Goal: Task Accomplishment & Management: Use online tool/utility

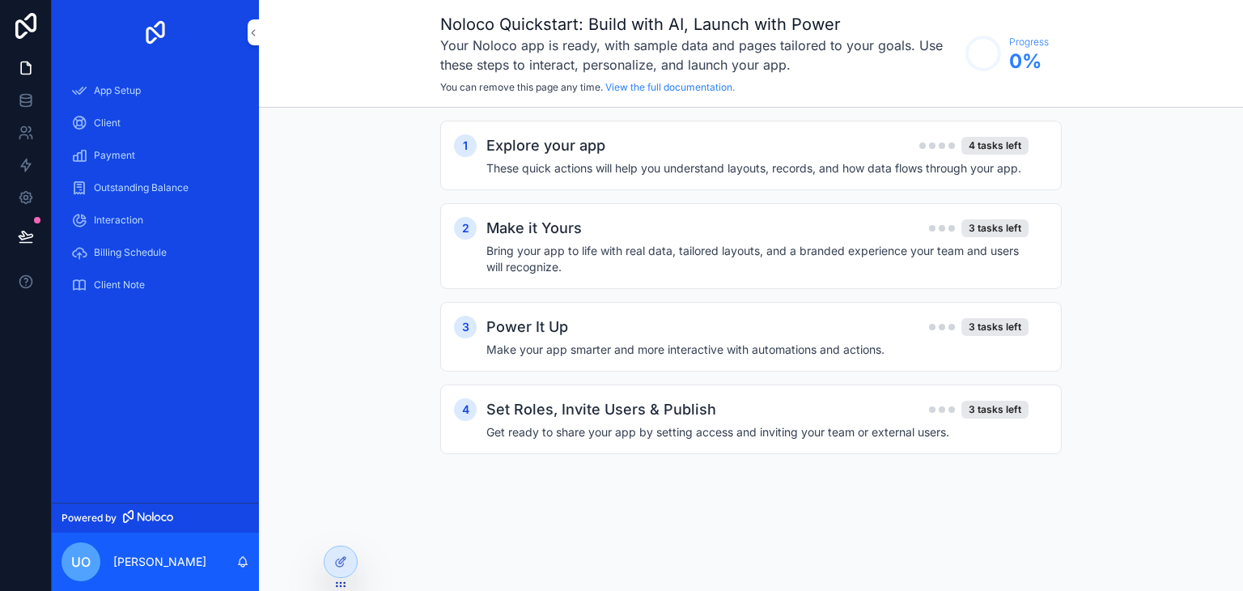
click at [371, 247] on div "1 Explore your app 4 tasks left These quick actions will help you understand la…" at bounding box center [751, 304] width 984 height 392
click at [151, 121] on div "Client" at bounding box center [155, 123] width 168 height 26
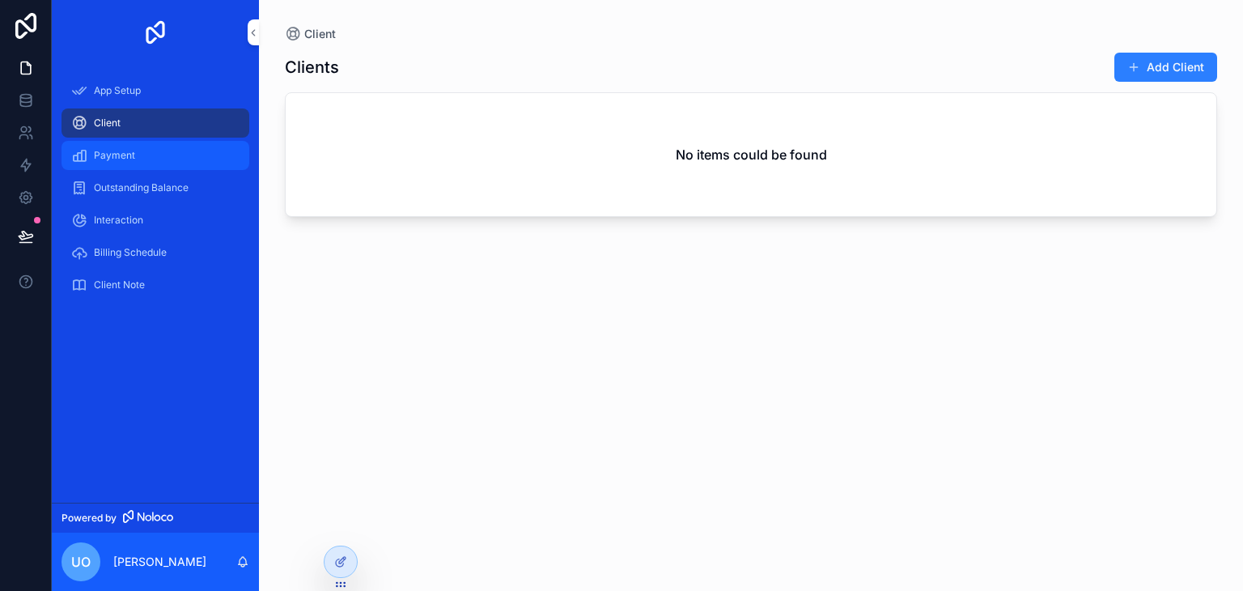
click at [159, 157] on div "Payment" at bounding box center [155, 155] width 168 height 26
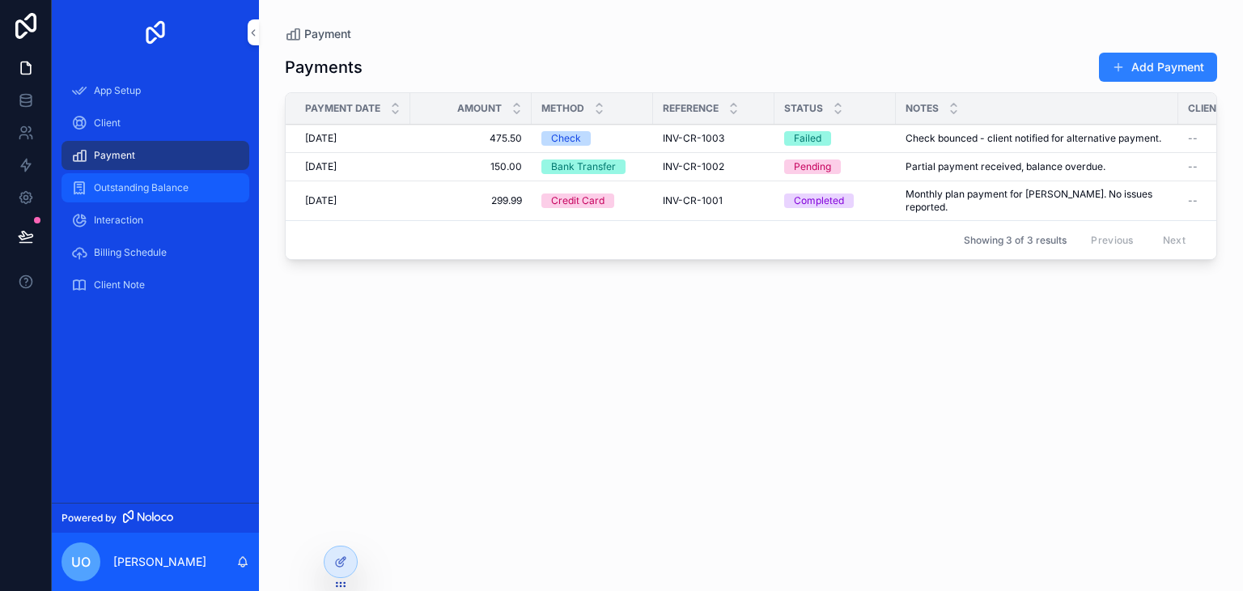
click at [144, 188] on span "Outstanding Balance" at bounding box center [141, 187] width 95 height 13
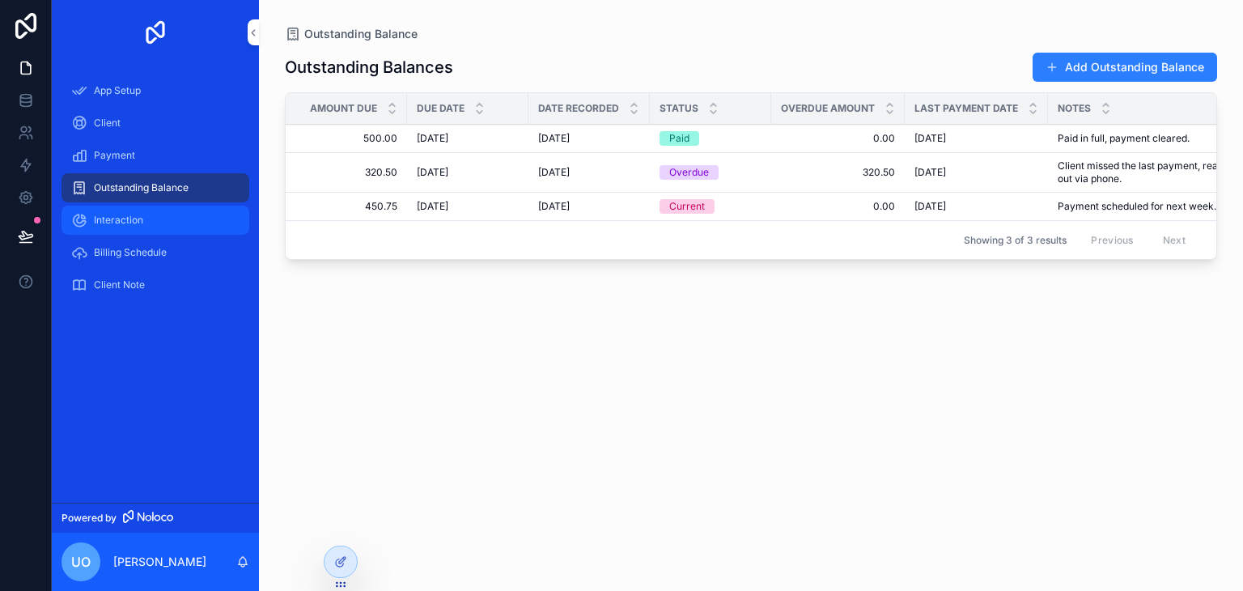
click at [137, 219] on span "Interaction" at bounding box center [118, 220] width 49 height 13
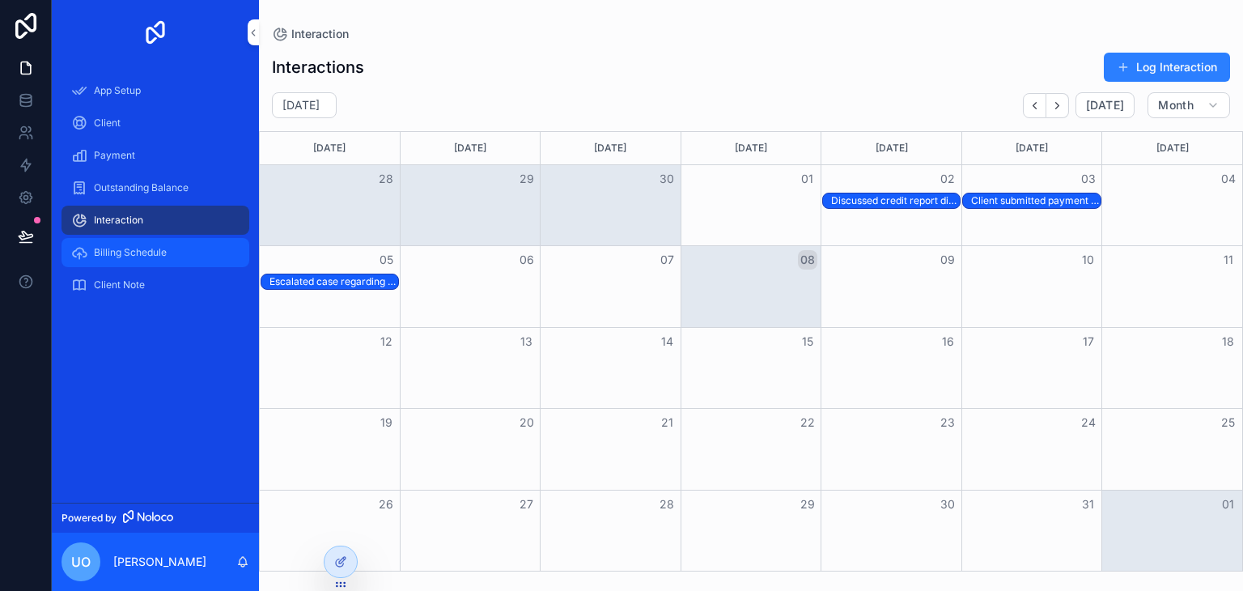
click at [194, 241] on div "Billing Schedule" at bounding box center [155, 253] width 168 height 26
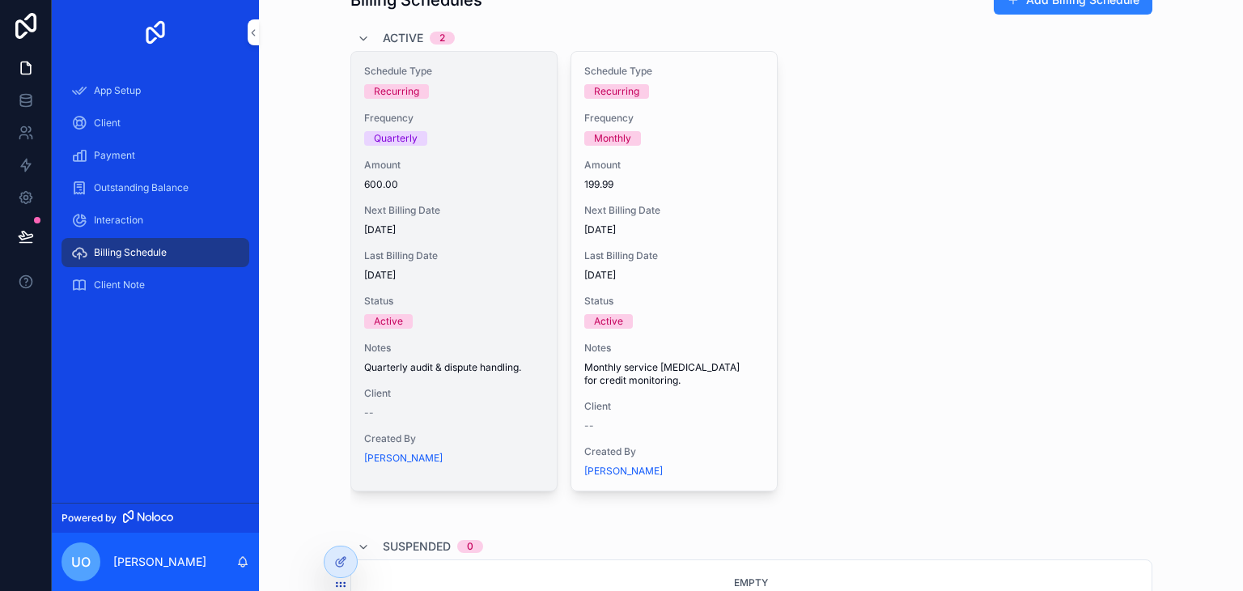
scroll to position [68, 0]
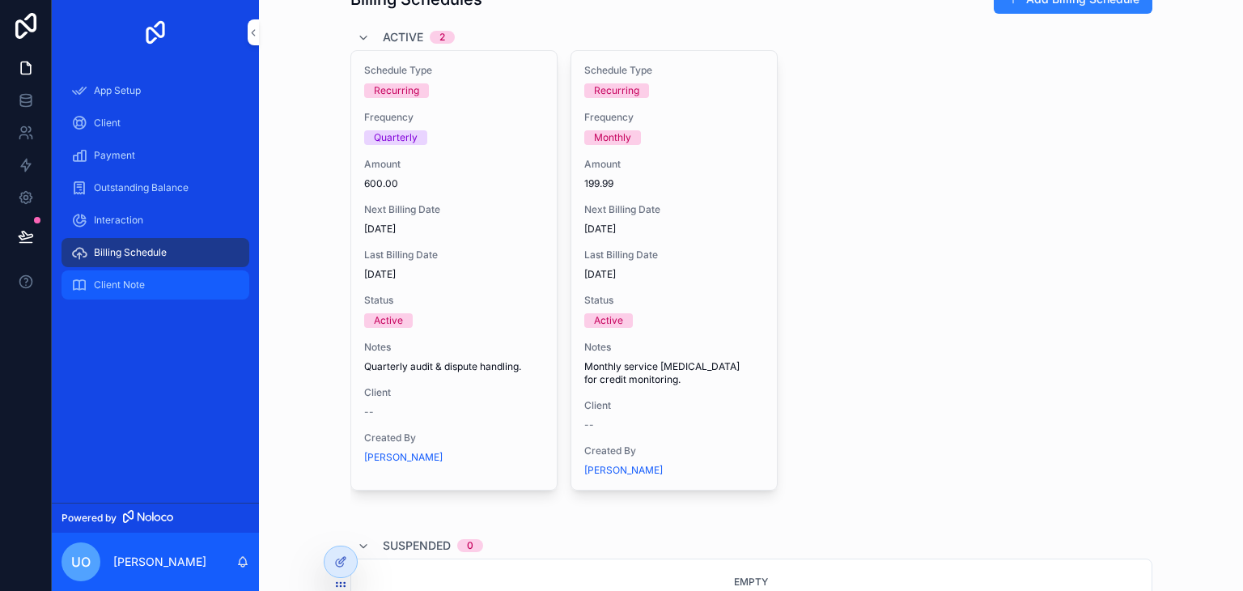
click at [136, 286] on span "Client Note" at bounding box center [119, 284] width 51 height 13
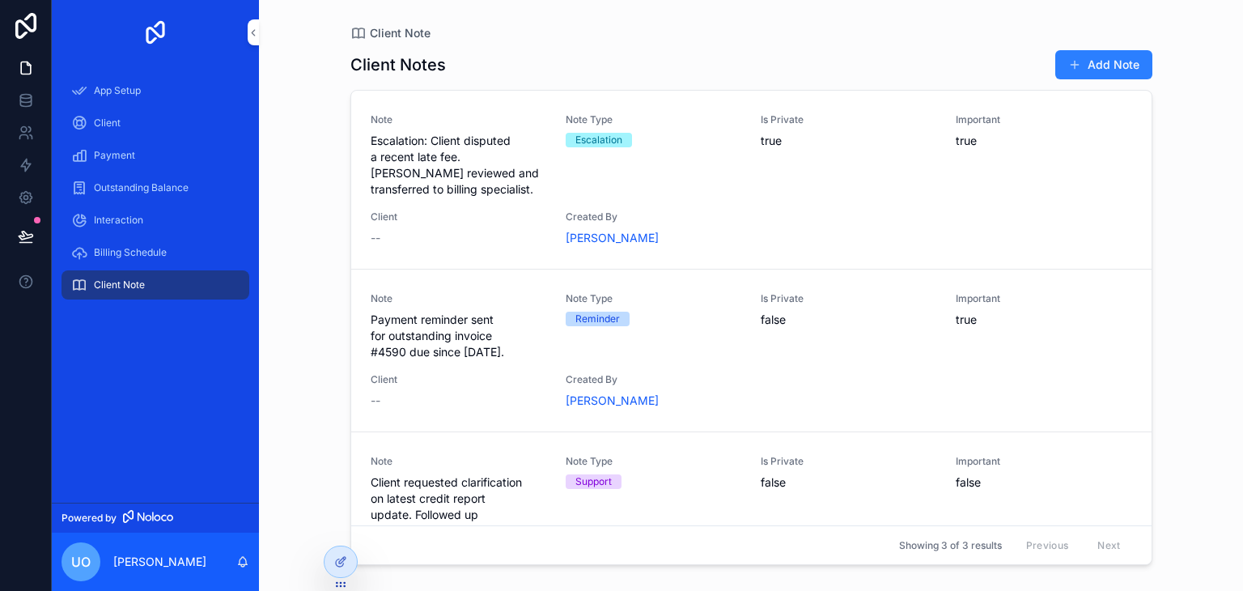
scroll to position [19, 0]
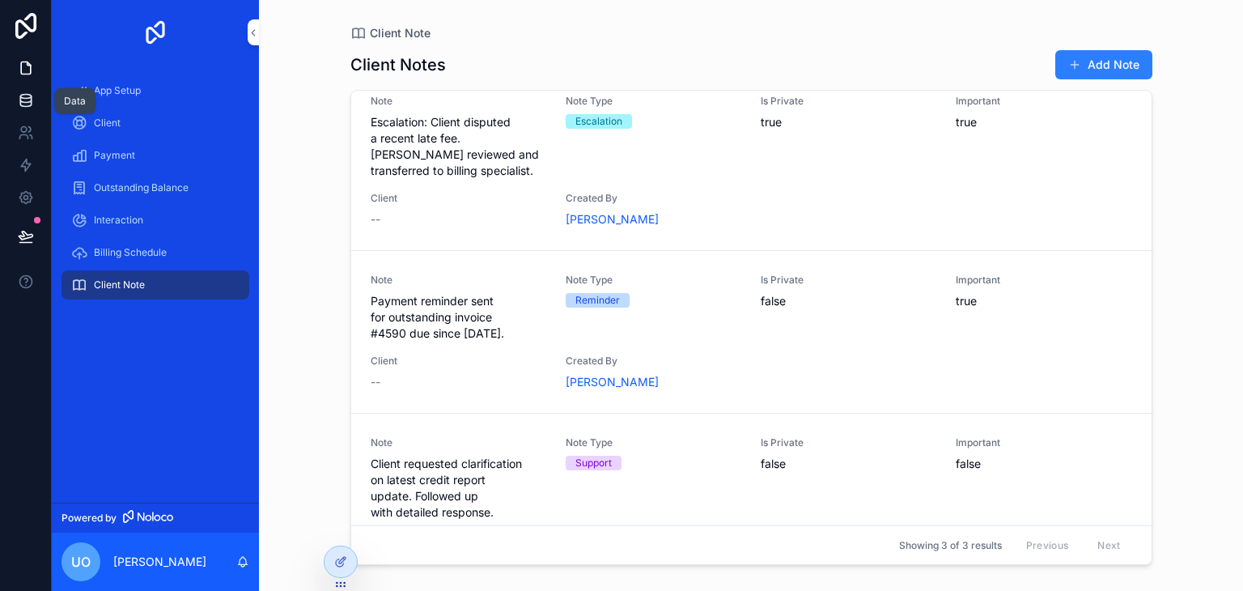
click at [32, 93] on icon at bounding box center [26, 100] width 16 height 16
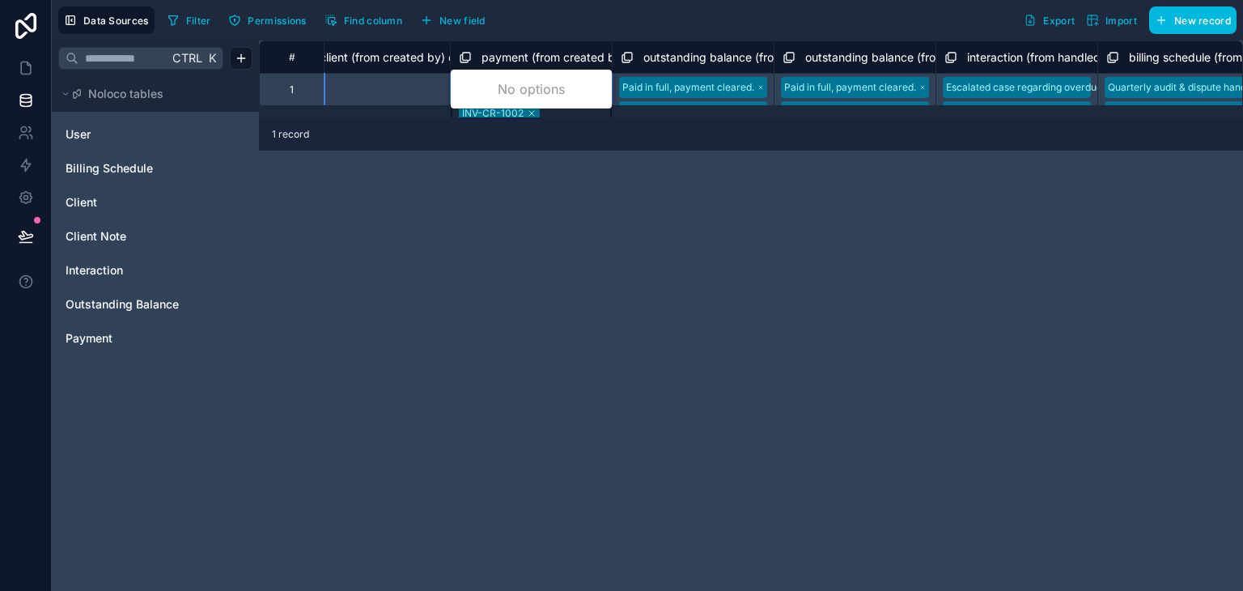
scroll to position [41, 2140]
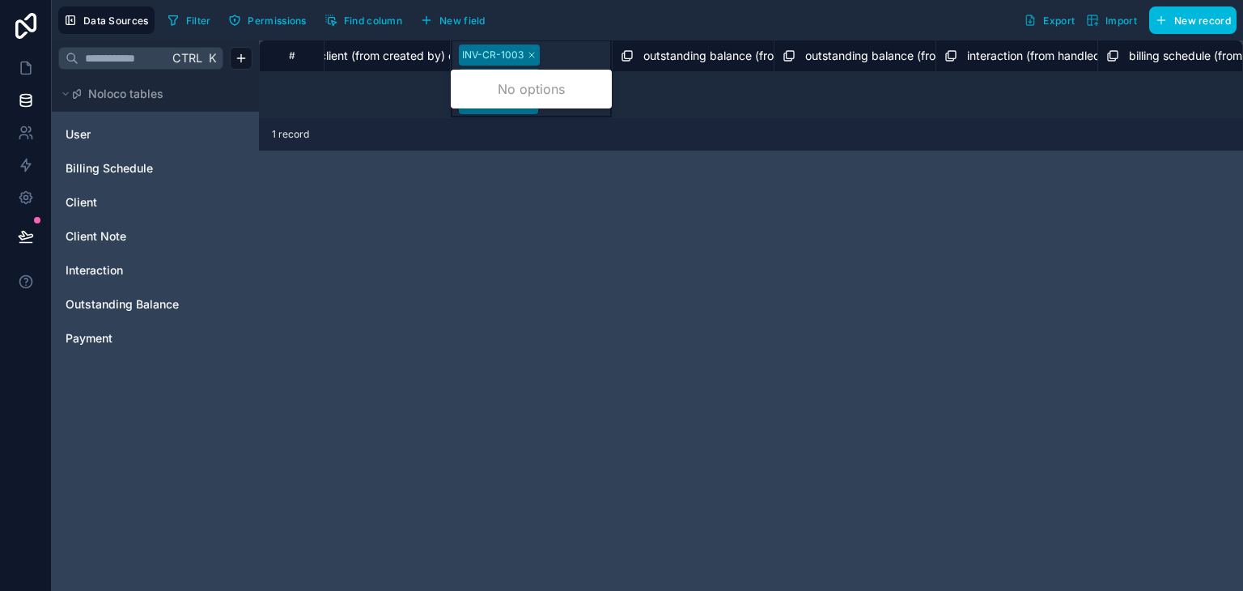
click at [486, 85] on div "No options" at bounding box center [531, 89] width 161 height 32
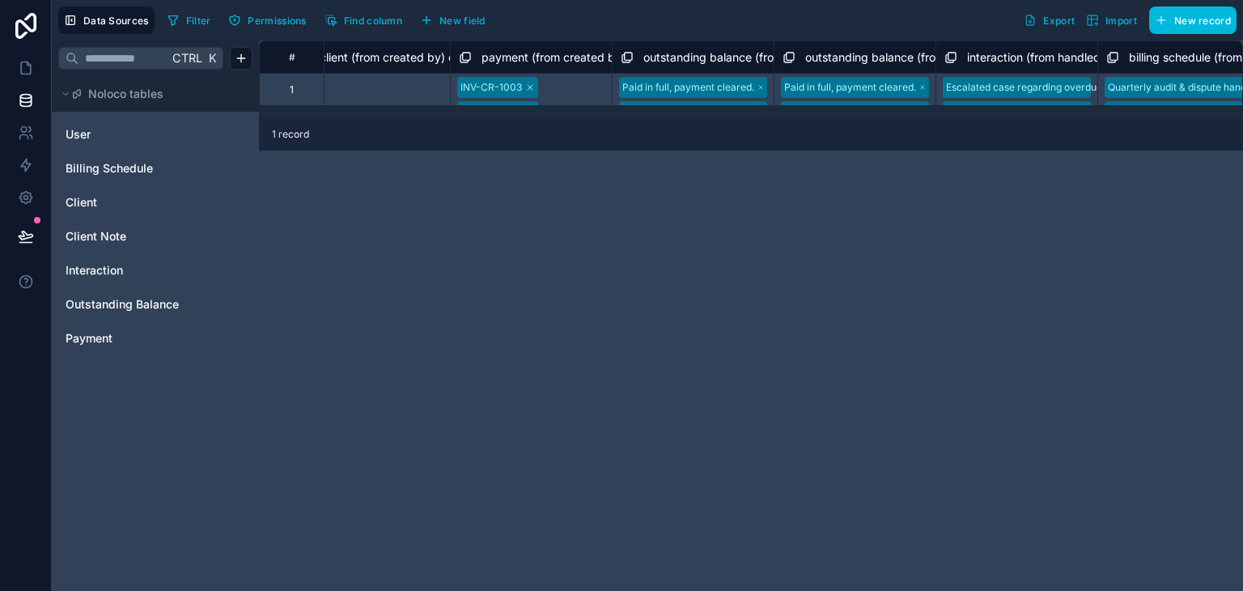
scroll to position [0, 2140]
click at [33, 124] on link at bounding box center [25, 133] width 51 height 32
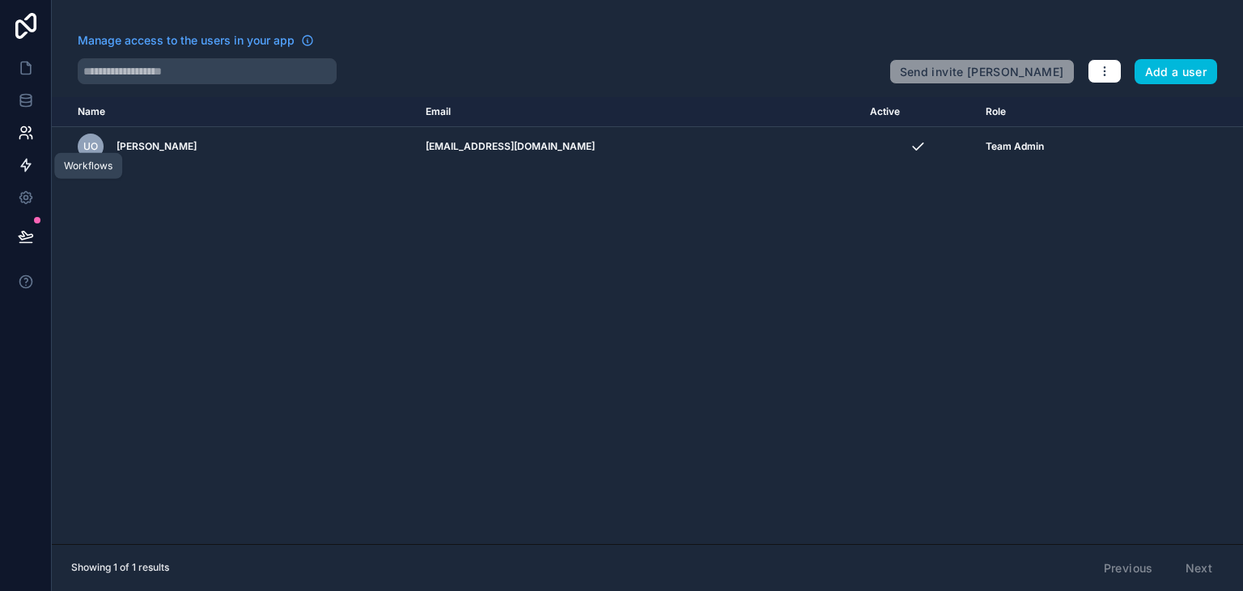
click at [29, 164] on icon at bounding box center [26, 165] width 10 height 12
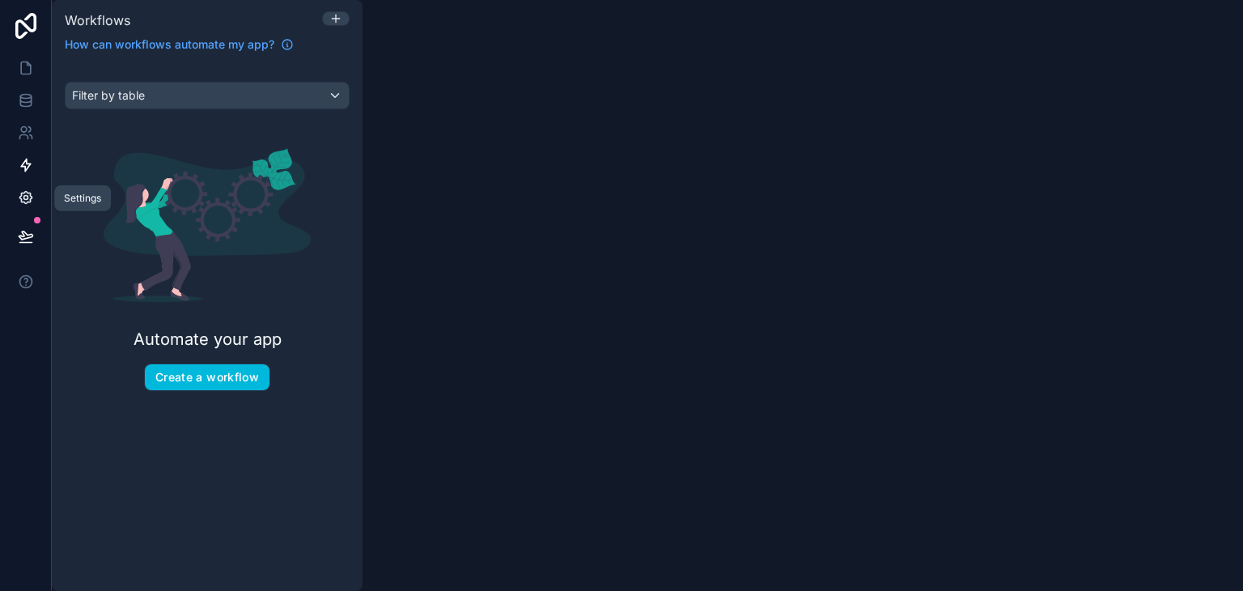
click at [33, 208] on link at bounding box center [25, 197] width 51 height 32
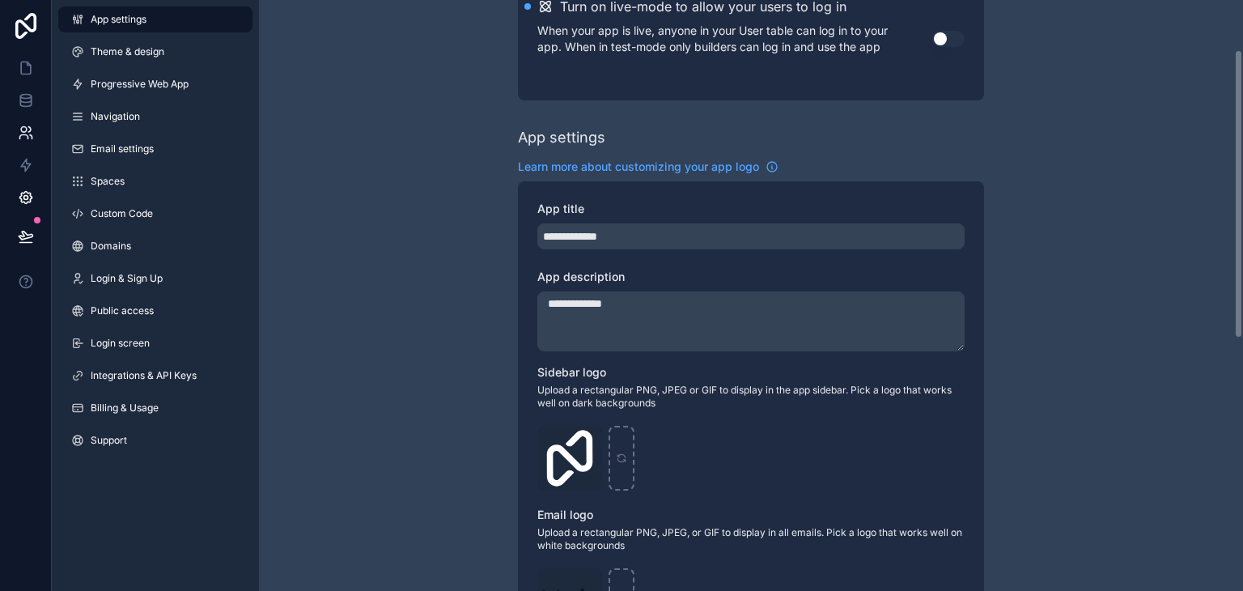
scroll to position [100, 0]
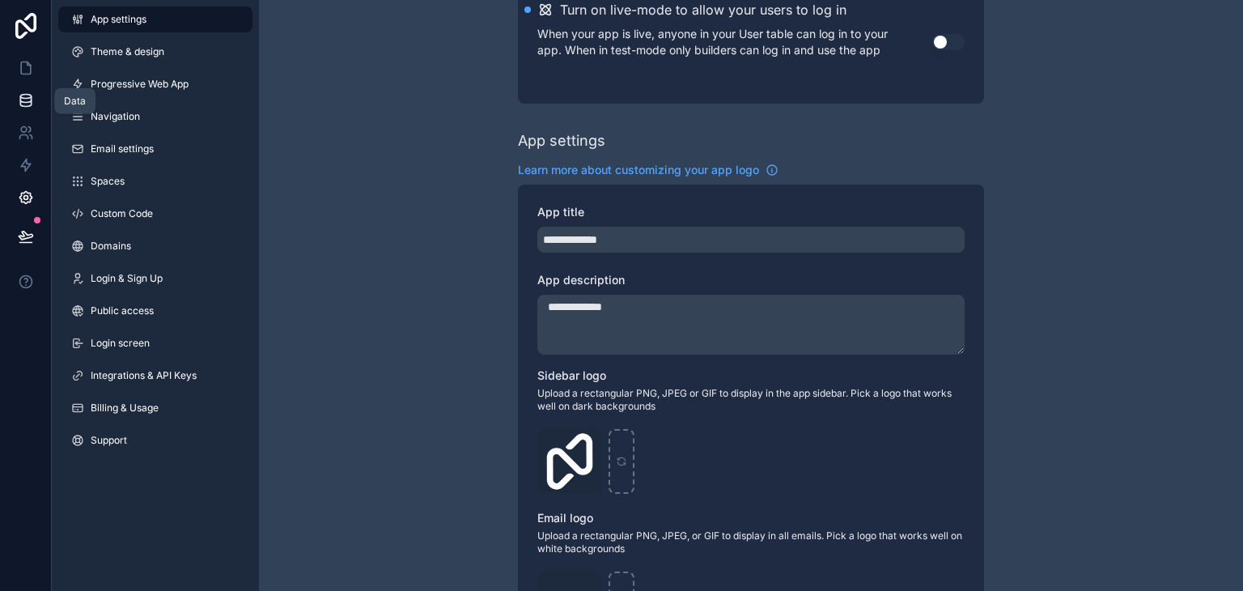
click at [32, 90] on link at bounding box center [25, 100] width 51 height 32
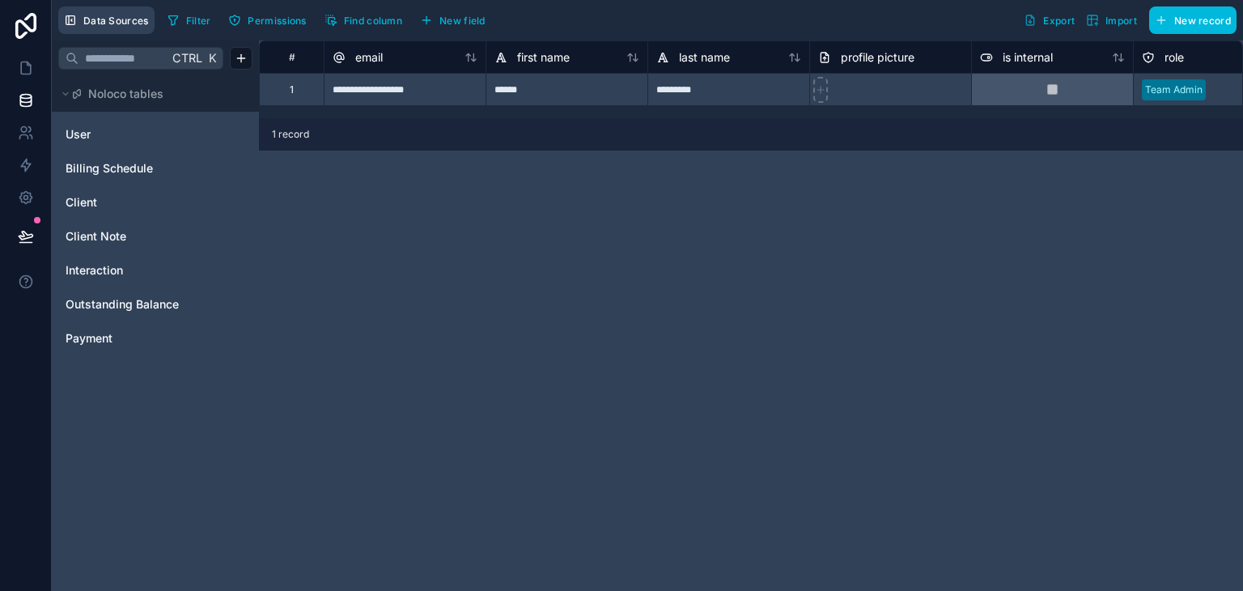
click at [107, 9] on button "Data Sources" at bounding box center [106, 20] width 96 height 28
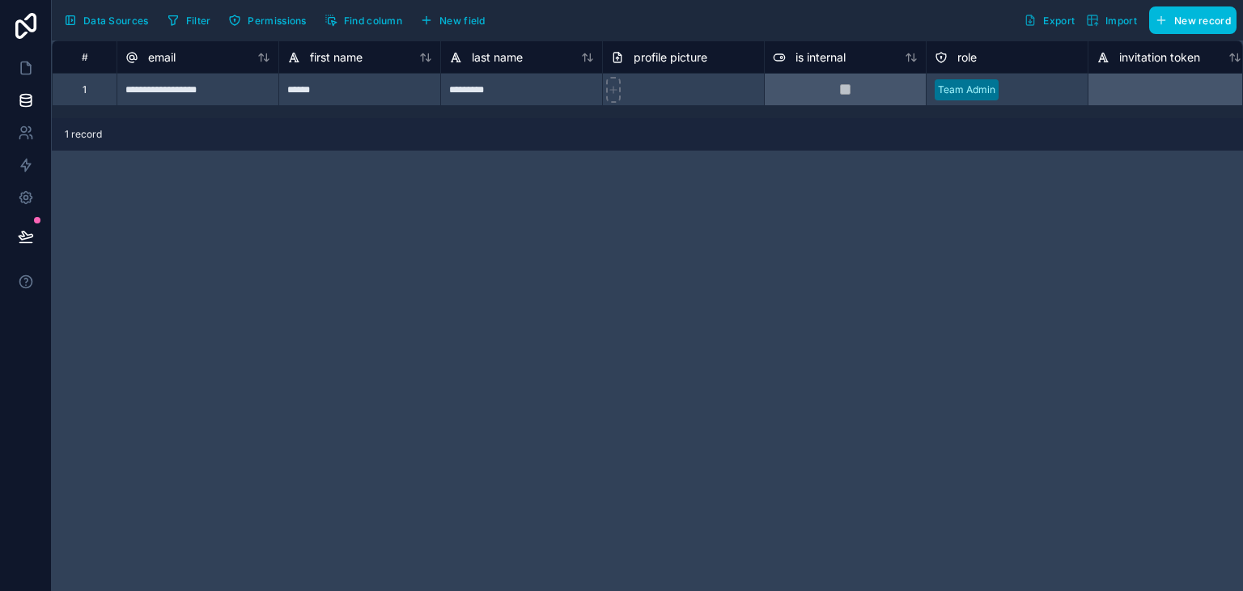
click at [1128, 21] on span "Import" at bounding box center [1122, 21] width 32 height 12
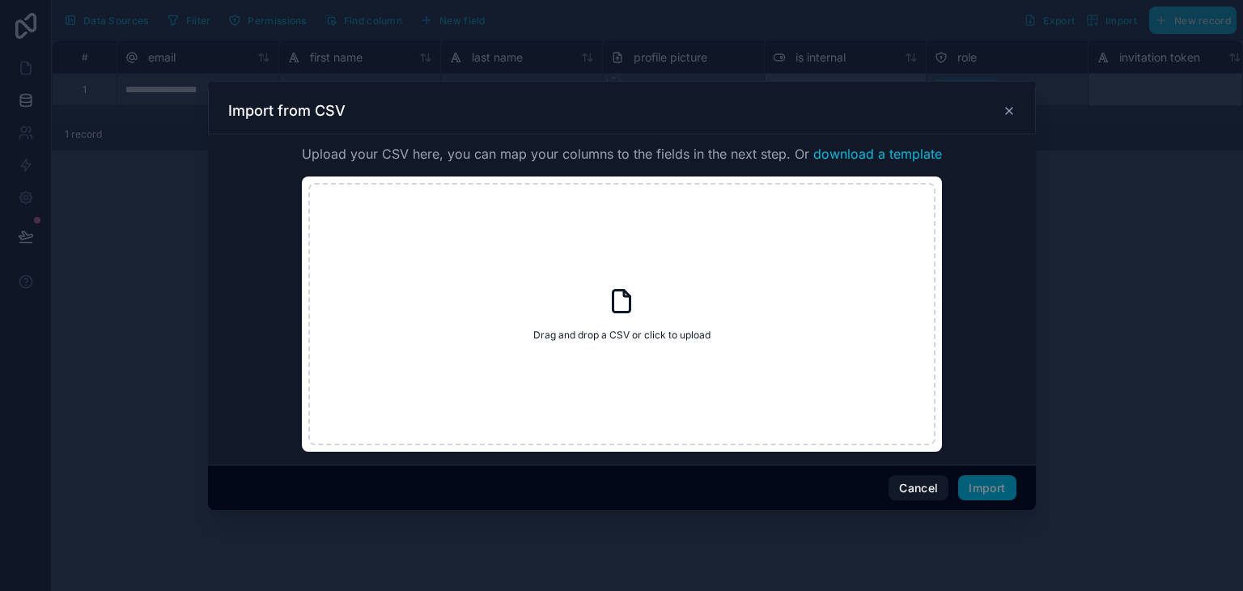
click at [628, 296] on icon at bounding box center [627, 293] width 6 height 6
type input "**********"
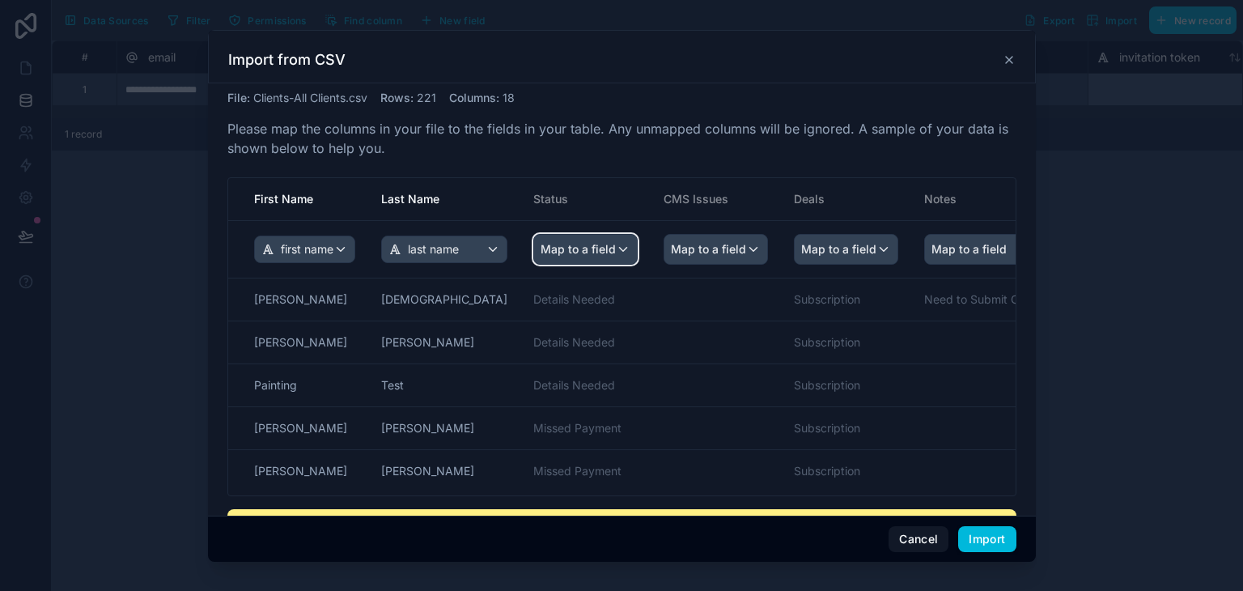
click at [580, 244] on div "Map to a field" at bounding box center [585, 249] width 103 height 29
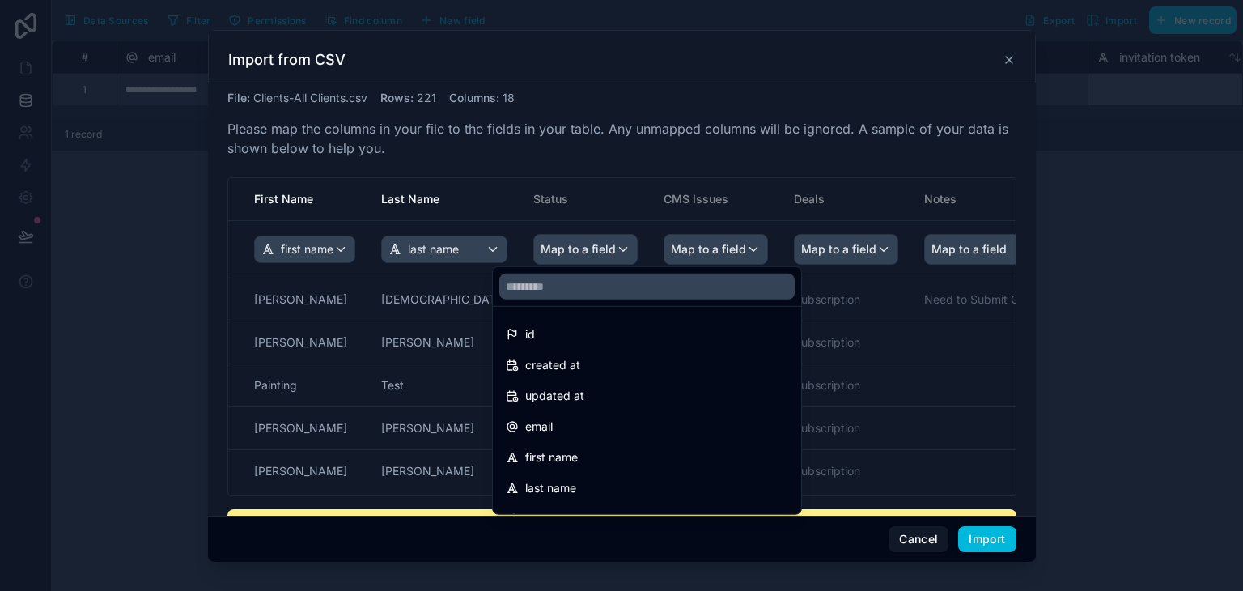
click at [851, 146] on div "scrollable content" at bounding box center [621, 295] width 1243 height 591
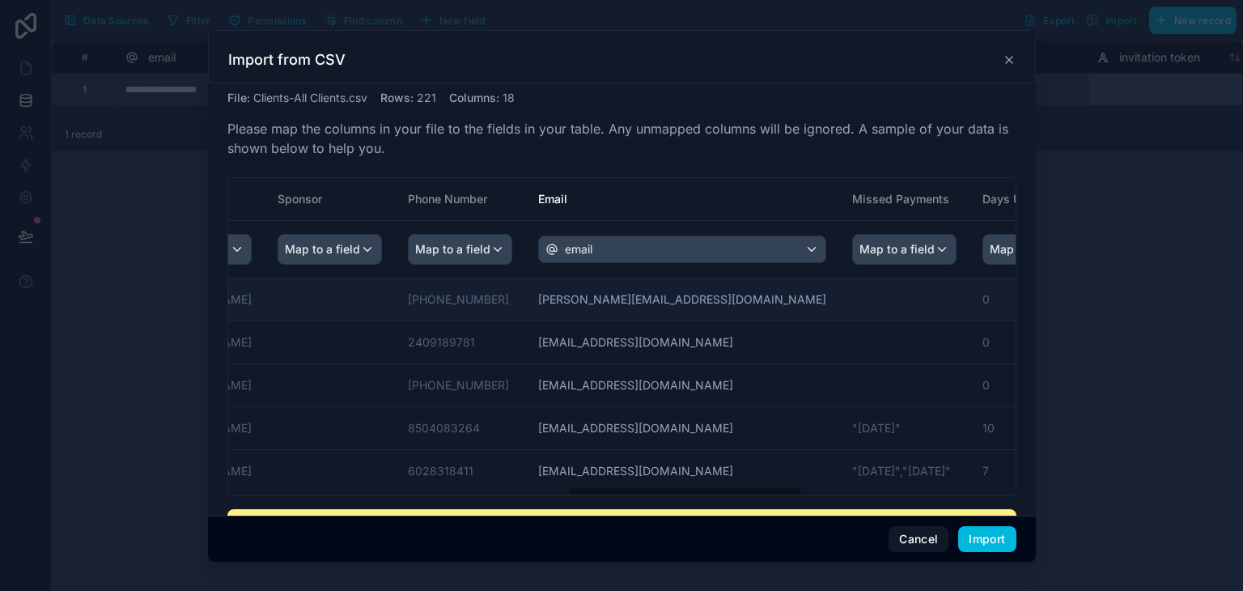
scroll to position [0, 1120]
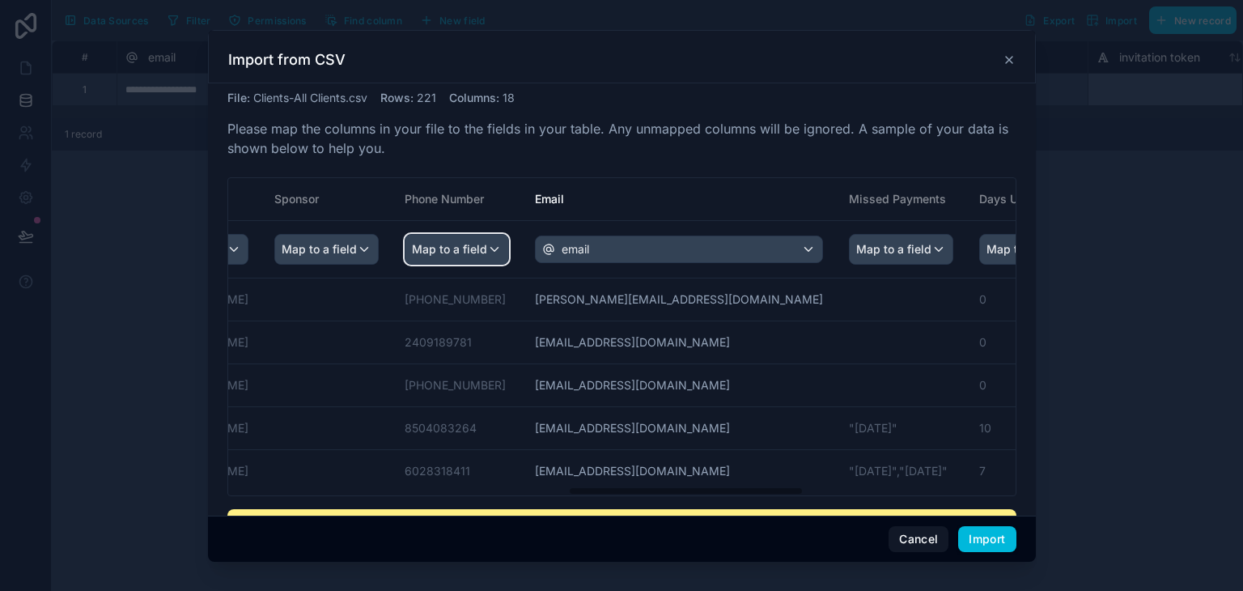
click at [508, 250] on div "Map to a field" at bounding box center [457, 249] width 103 height 29
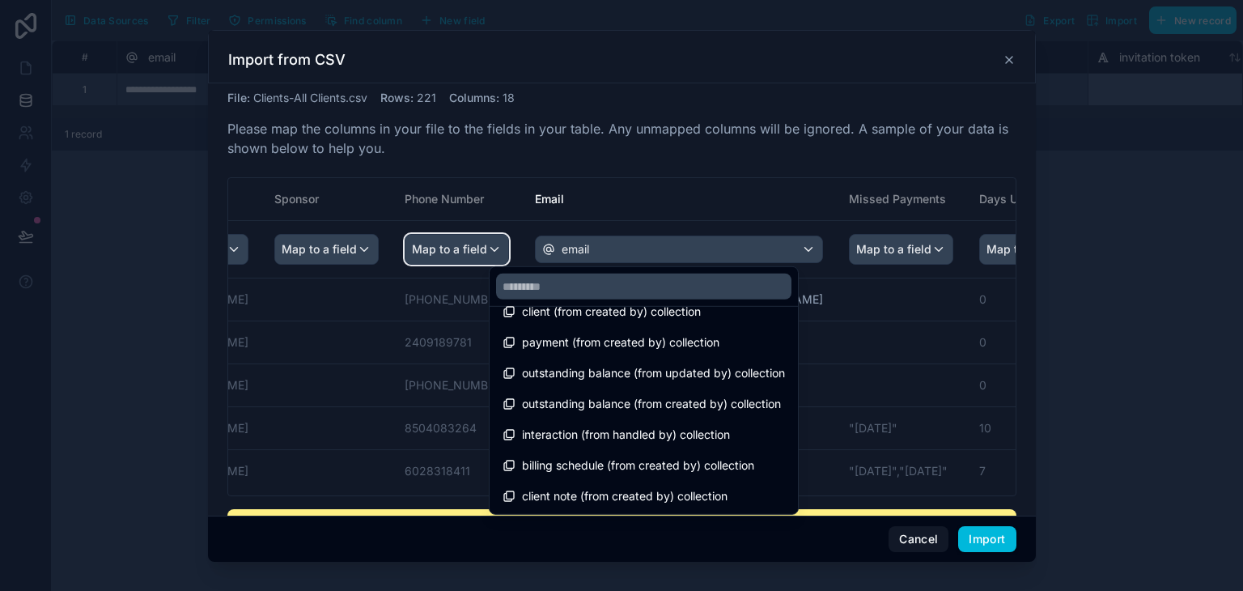
scroll to position [0, 0]
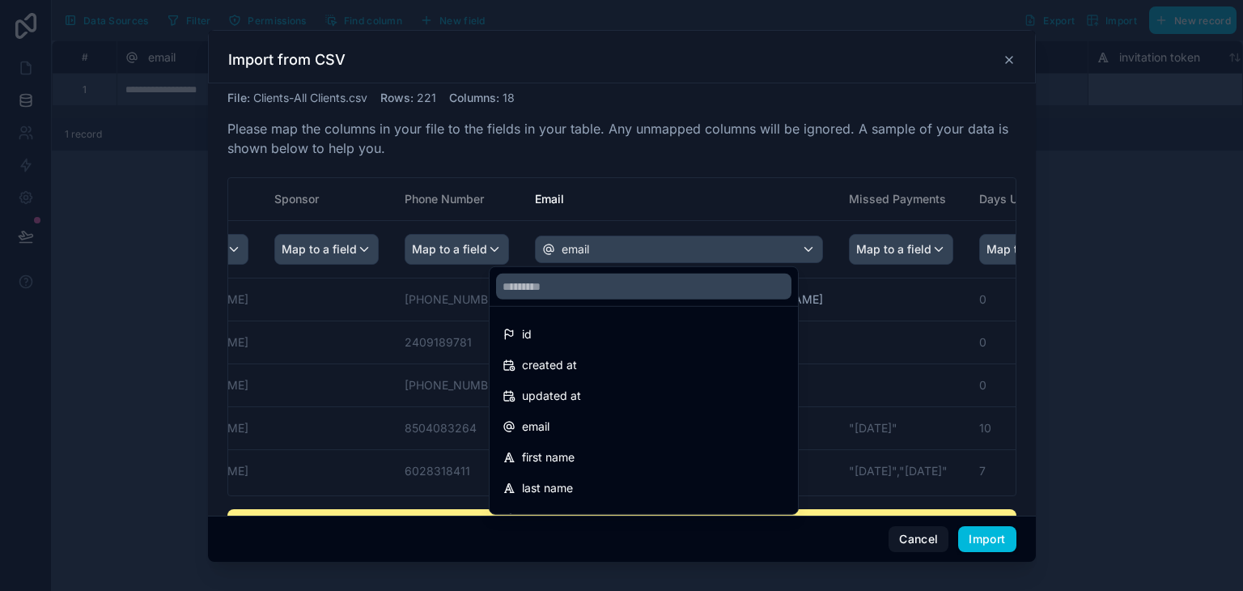
click at [907, 333] on div "scrollable content" at bounding box center [621, 295] width 1243 height 591
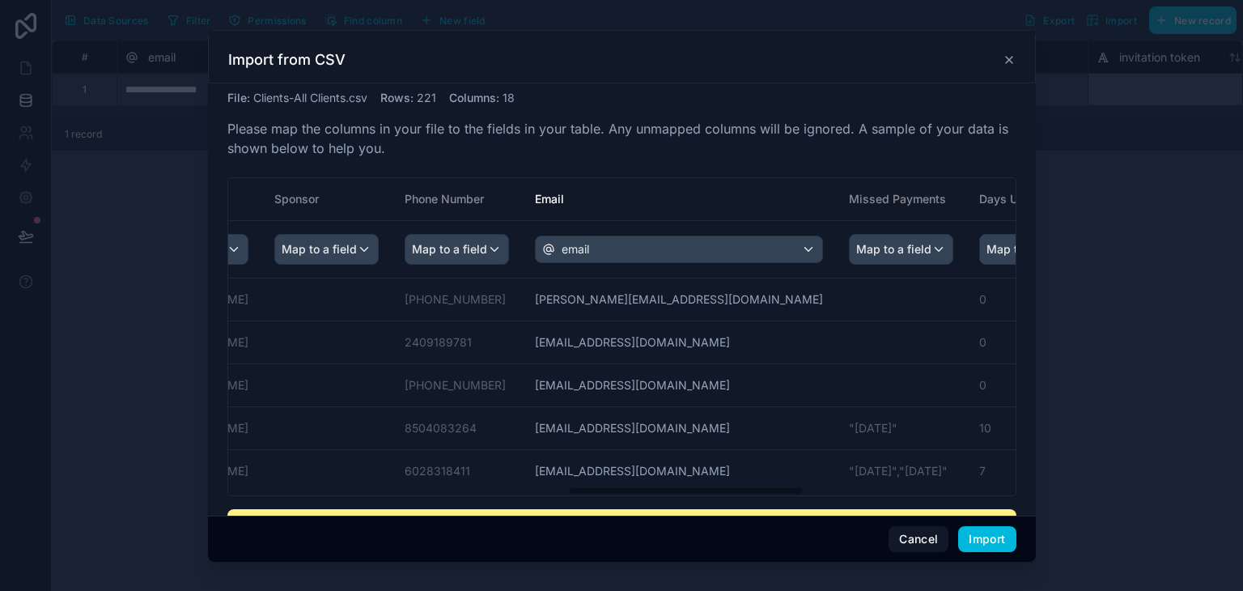
click at [1009, 62] on icon at bounding box center [1009, 59] width 13 height 13
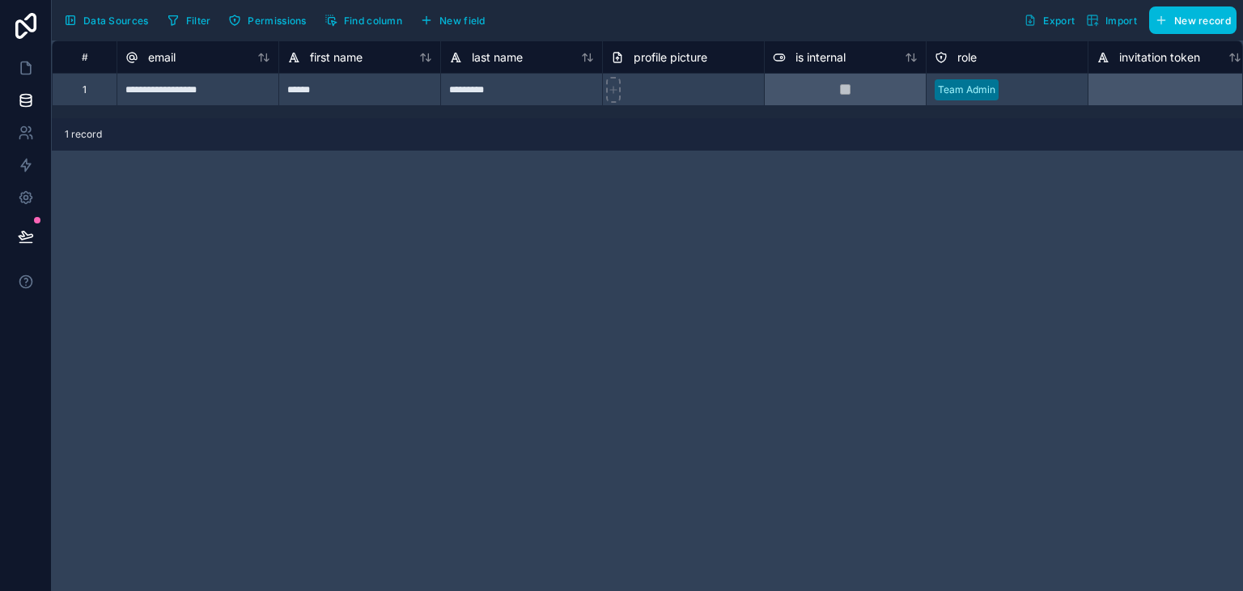
click at [354, 30] on button "Find column" at bounding box center [363, 20] width 89 height 24
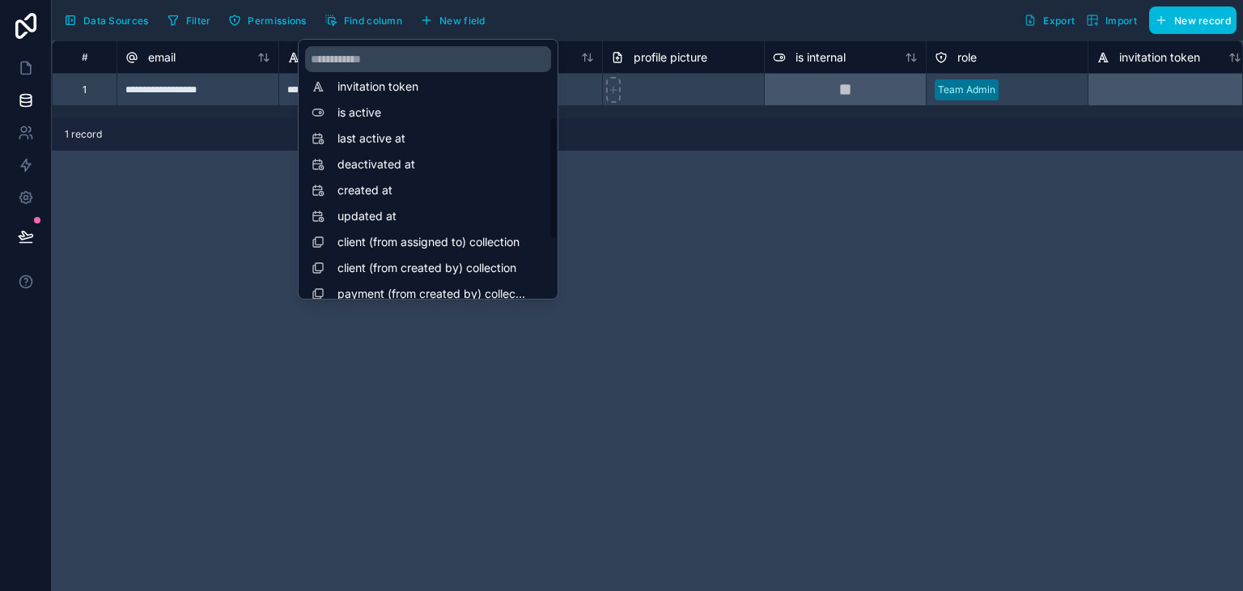
scroll to position [288, 0]
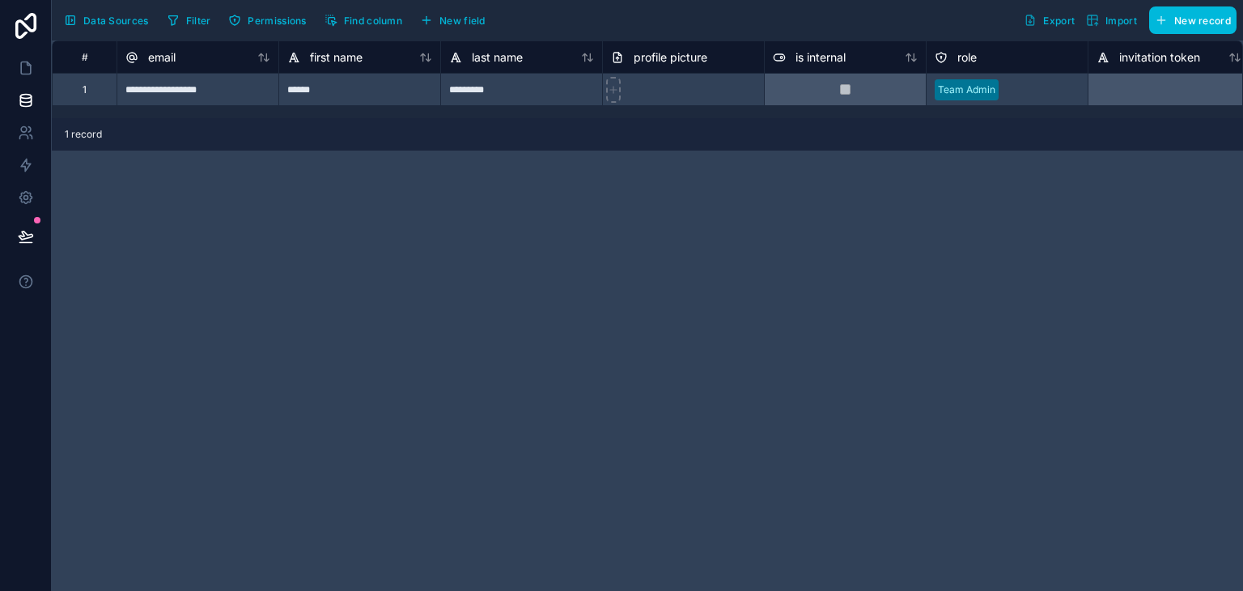
click at [217, 180] on div "**********" at bounding box center [648, 315] width 1192 height 550
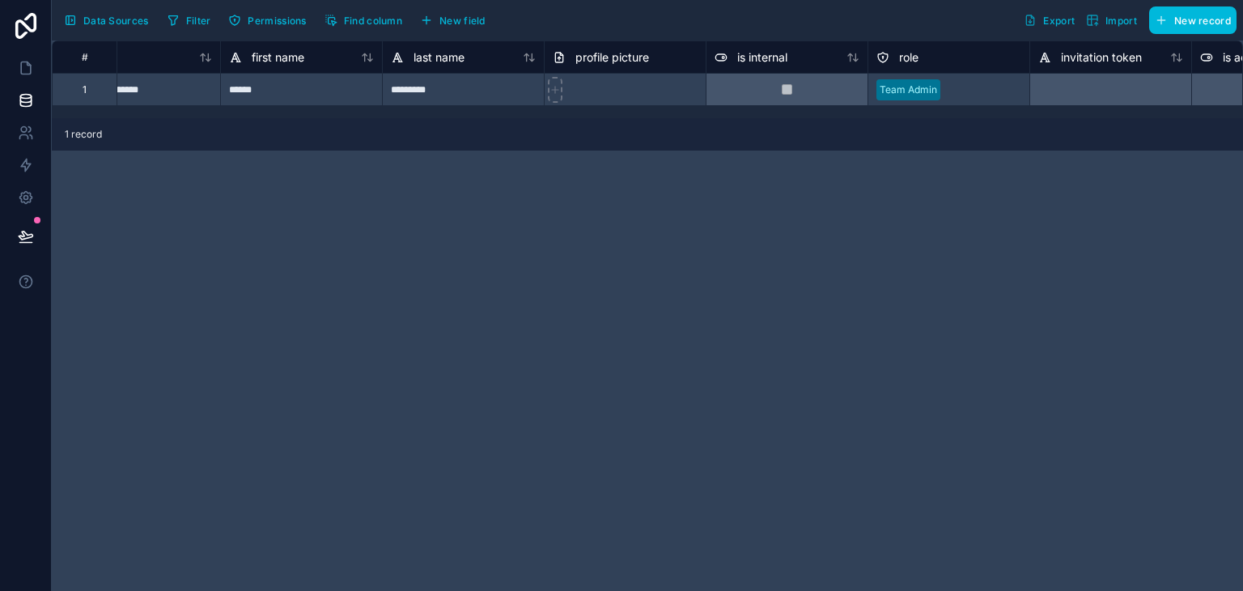
scroll to position [0, 0]
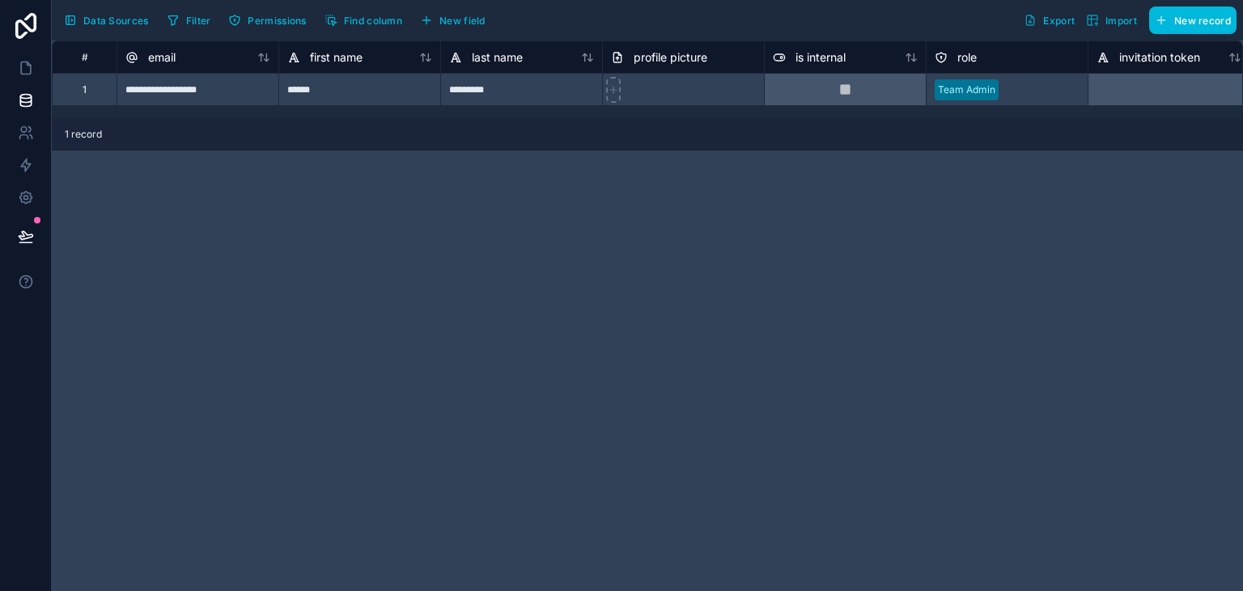
click at [102, 27] on button "Data Sources" at bounding box center [106, 20] width 96 height 28
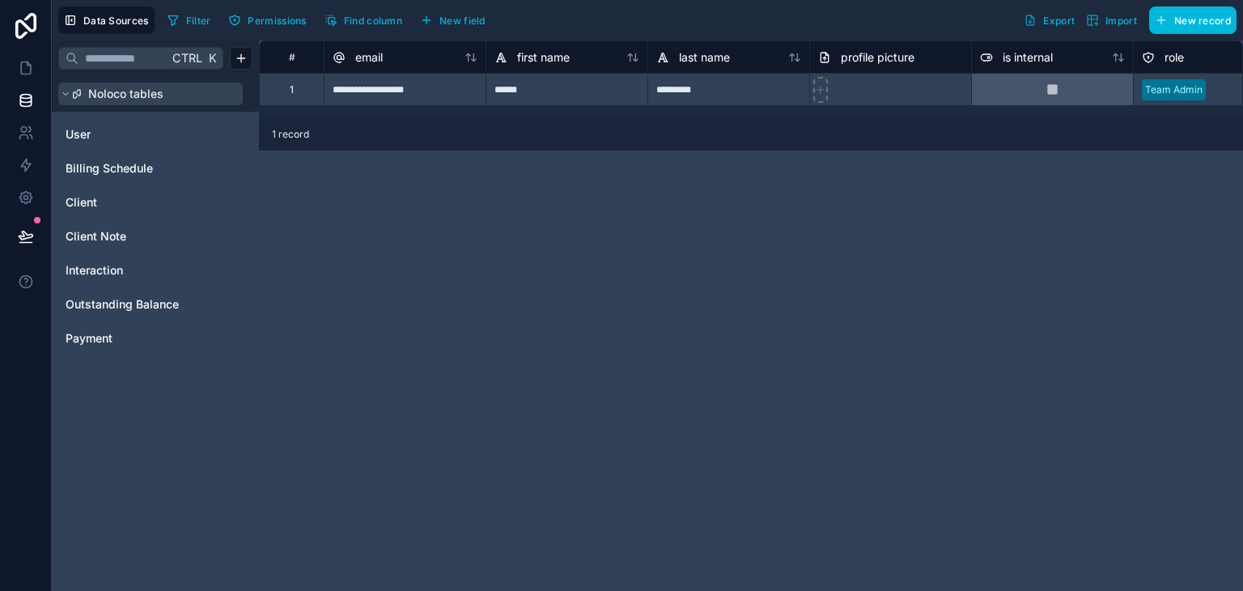
click at [139, 100] on span "Noloco tables" at bounding box center [125, 94] width 75 height 16
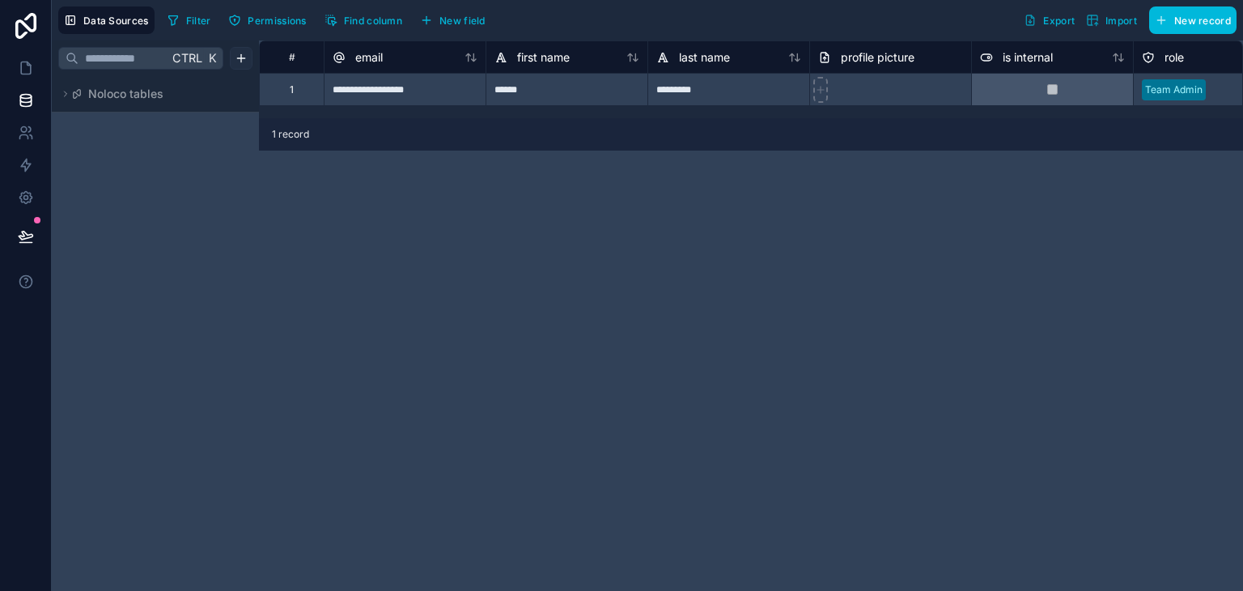
drag, startPoint x: 139, startPoint y: 100, endPoint x: 241, endPoint y: 53, distance: 111.9
click at [241, 53] on div "Ctrl K Noloco tables" at bounding box center [155, 315] width 207 height 550
click at [241, 53] on html "**********" at bounding box center [621, 295] width 1243 height 591
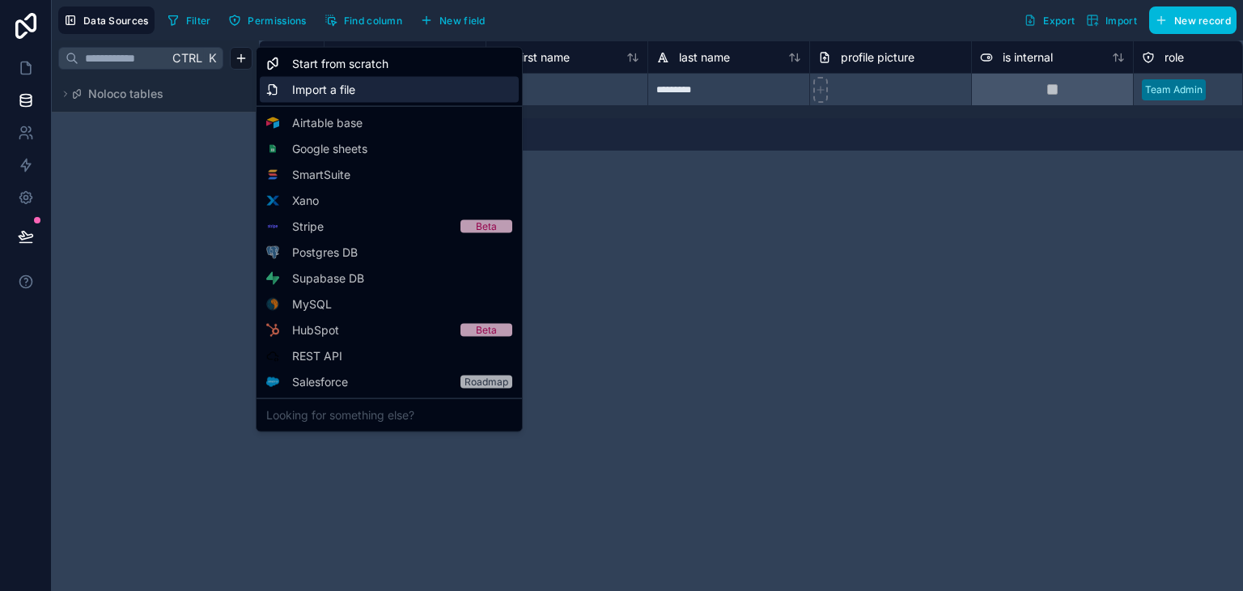
click at [341, 77] on div "Import a file" at bounding box center [389, 90] width 259 height 26
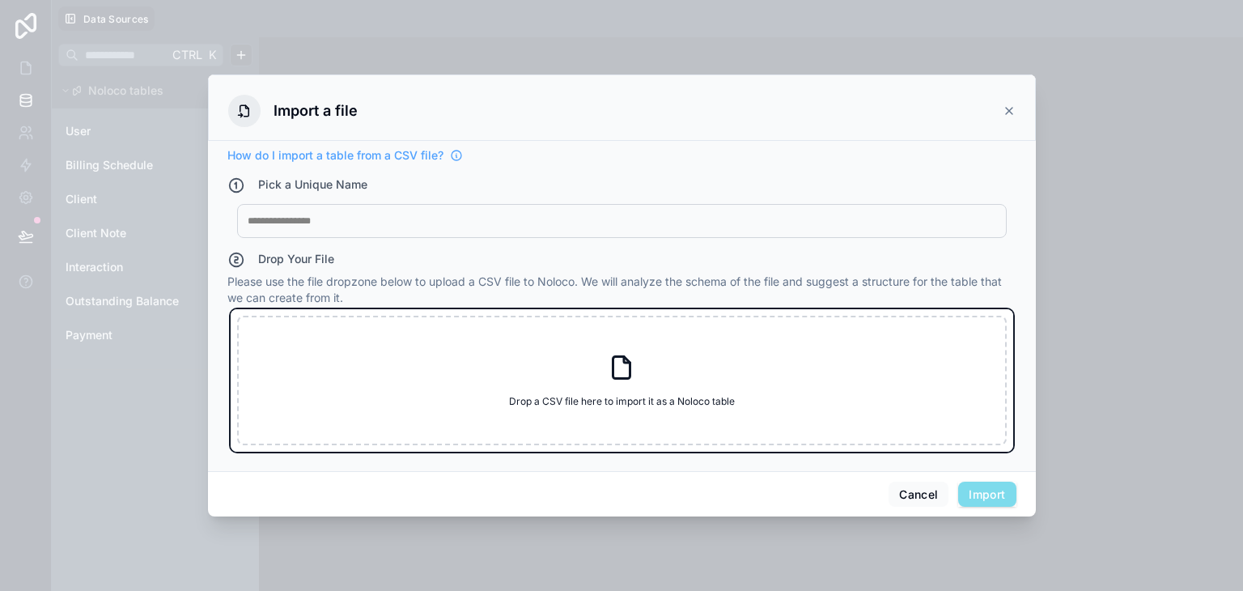
click at [614, 354] on icon at bounding box center [621, 367] width 29 height 29
type input "**********"
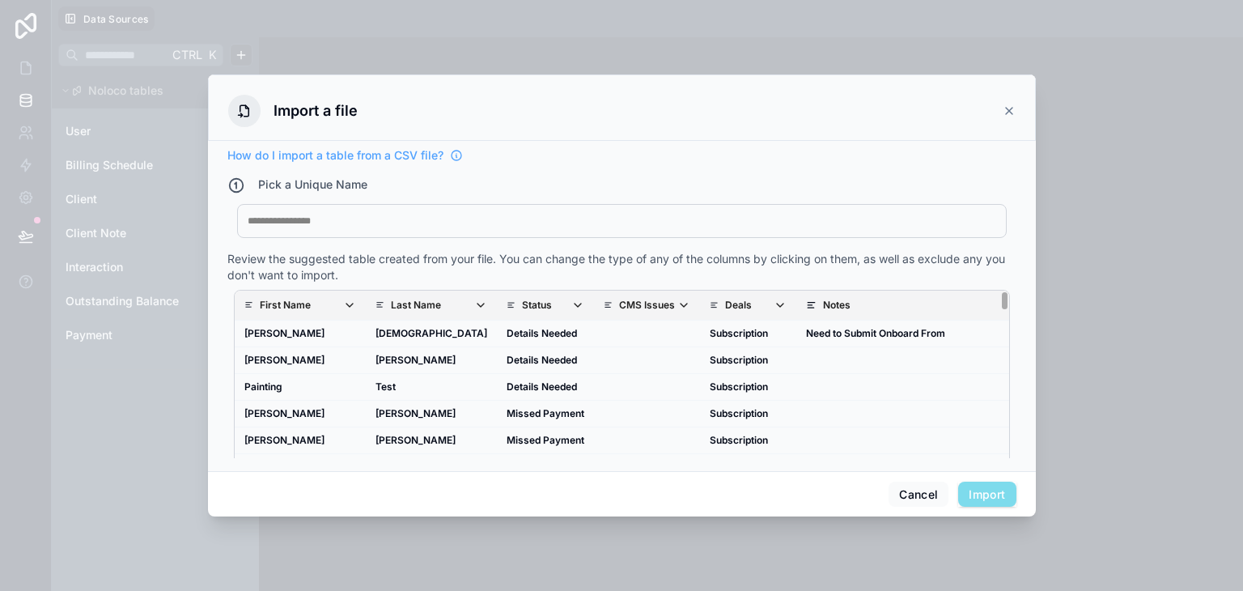
click at [391, 299] on p "Last Name" at bounding box center [416, 305] width 50 height 13
click at [522, 299] on p "Status" at bounding box center [537, 305] width 30 height 13
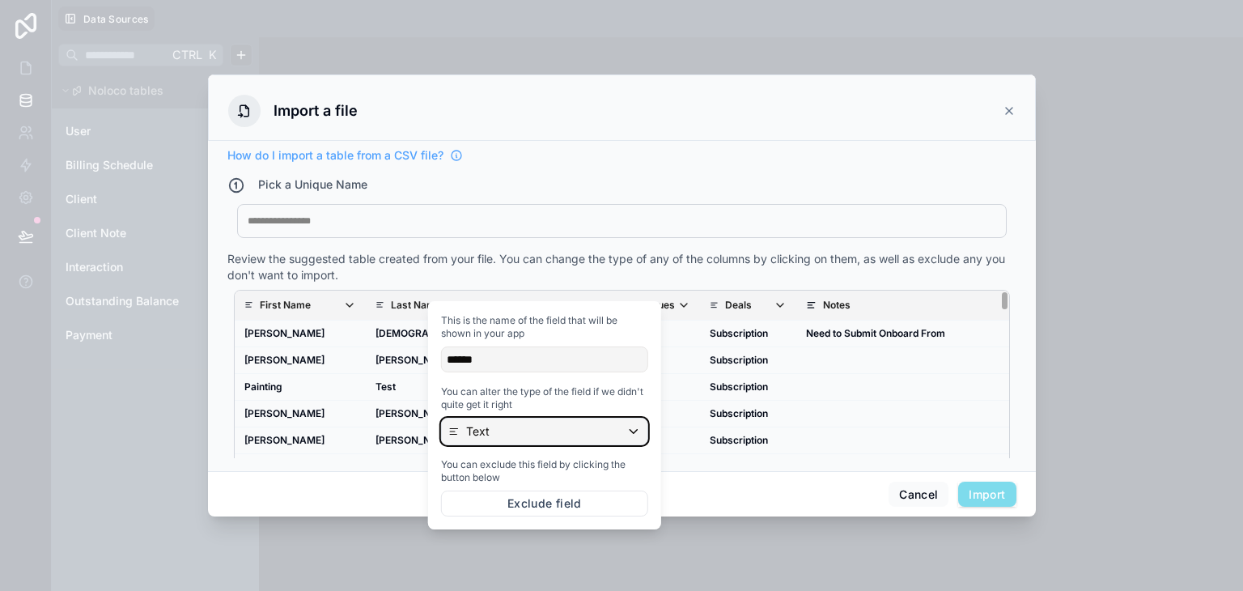
click at [529, 439] on div "Text" at bounding box center [545, 431] width 206 height 26
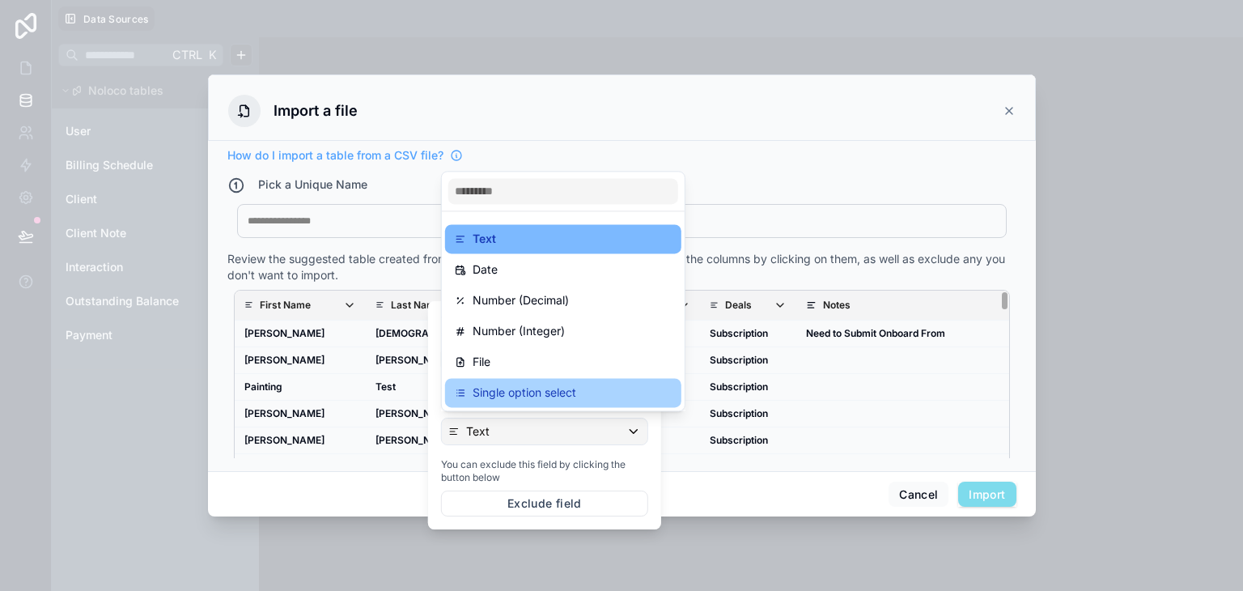
click at [576, 397] on div "Single option select" at bounding box center [563, 392] width 217 height 19
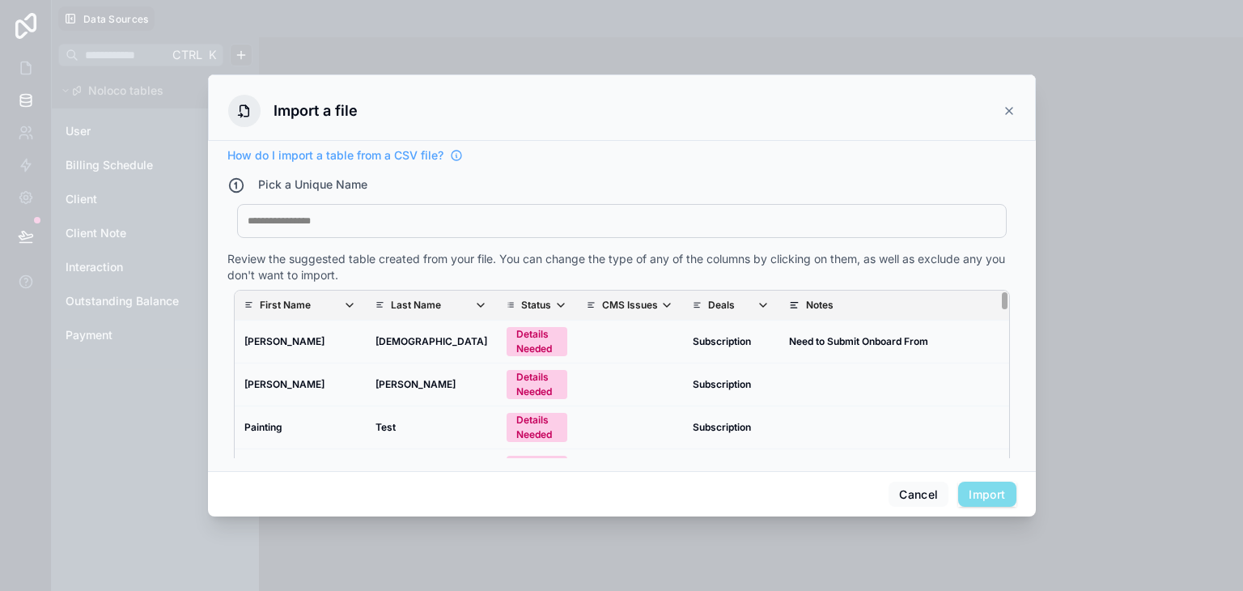
click at [602, 299] on p "CMS Issues" at bounding box center [630, 305] width 56 height 13
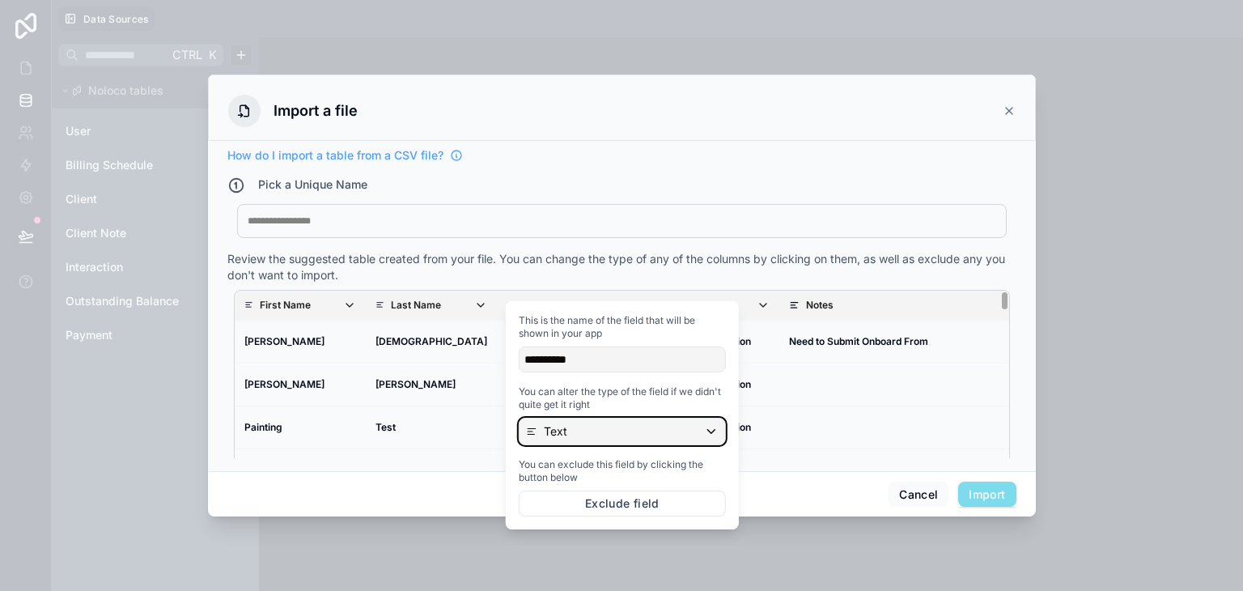
click at [657, 427] on div "Text" at bounding box center [623, 431] width 206 height 26
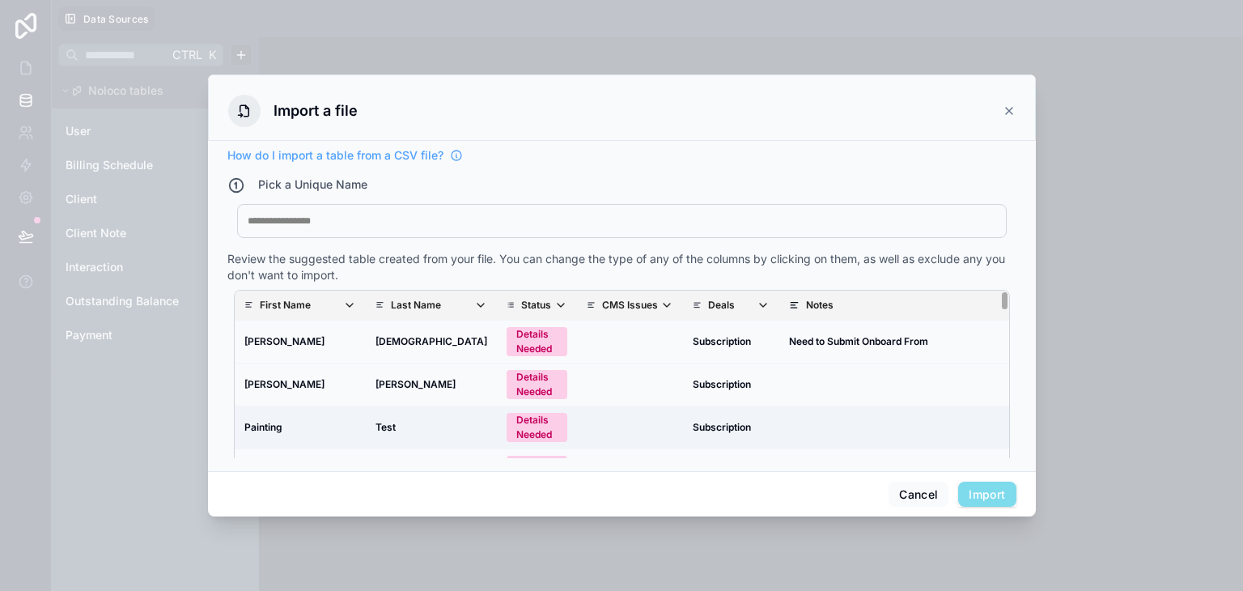
click at [801, 411] on td "scrollable content" at bounding box center [944, 427] width 329 height 43
click at [722, 299] on span "Deals" at bounding box center [739, 305] width 62 height 13
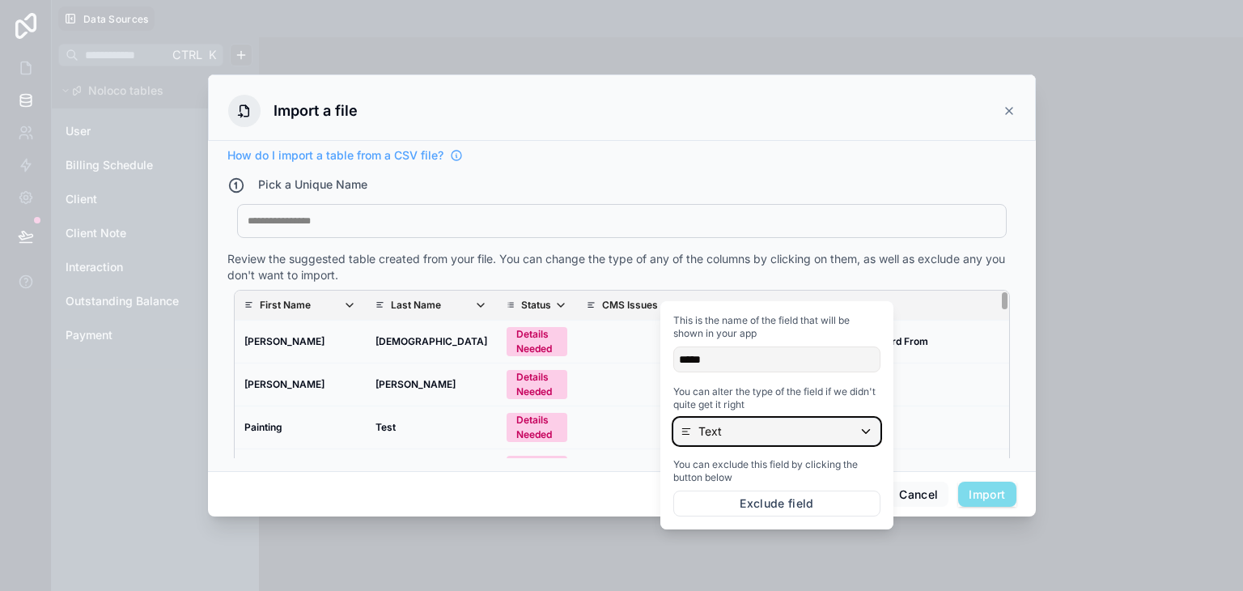
click at [763, 429] on div "Text" at bounding box center [777, 431] width 206 height 26
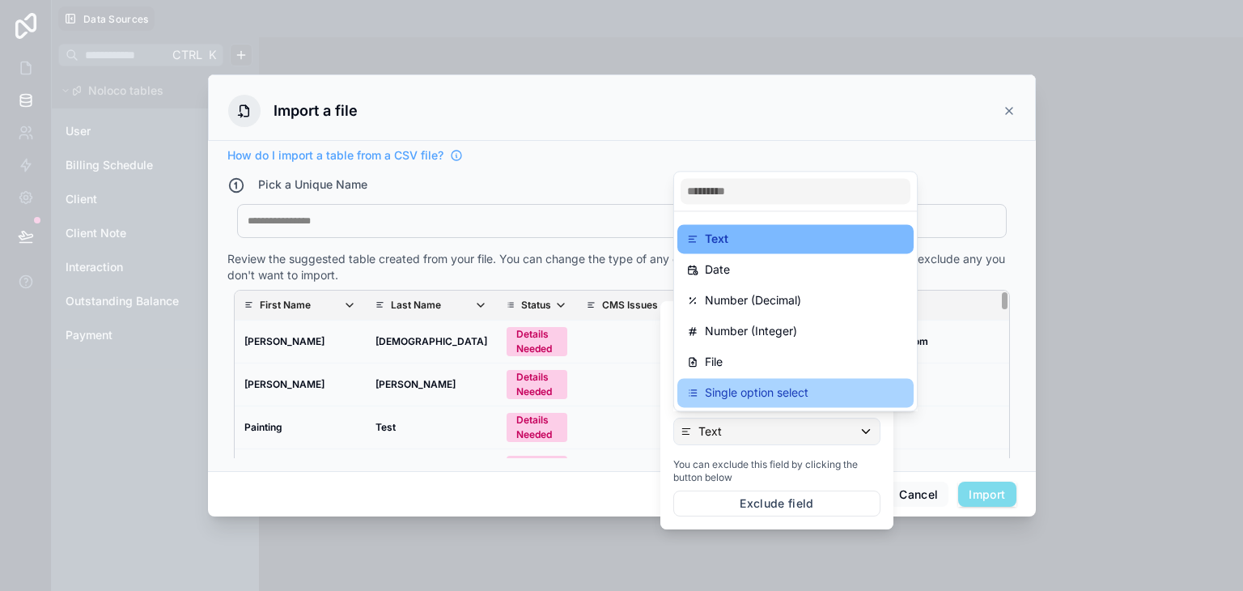
click at [815, 393] on div "Single option select" at bounding box center [795, 392] width 217 height 19
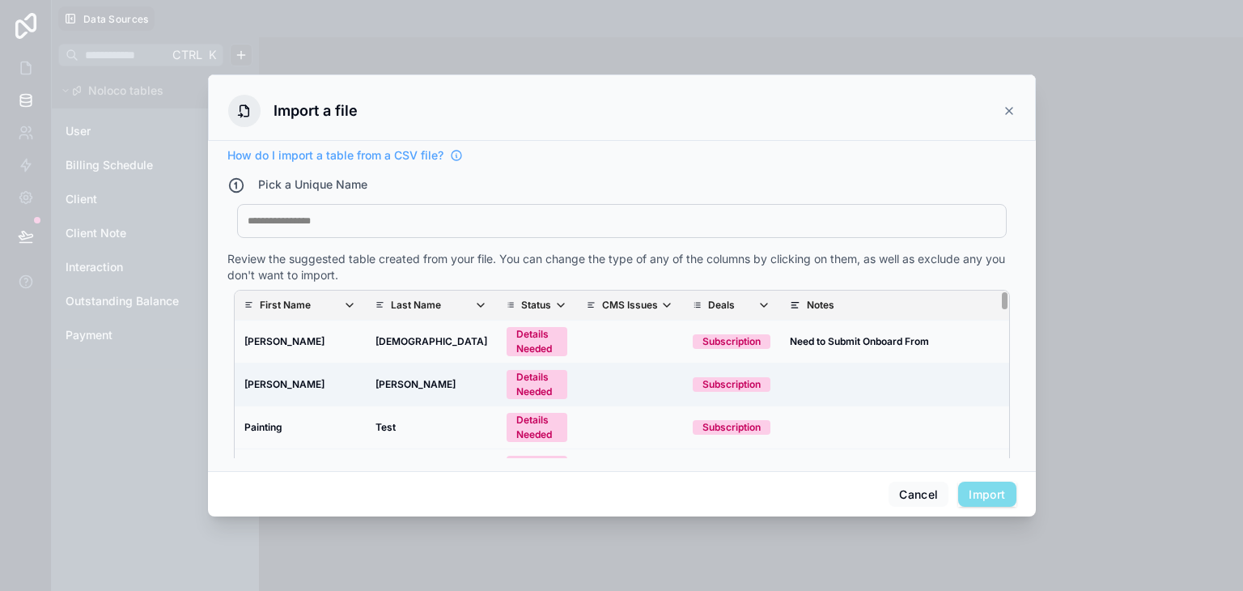
click at [920, 372] on td "scrollable content" at bounding box center [944, 384] width 329 height 43
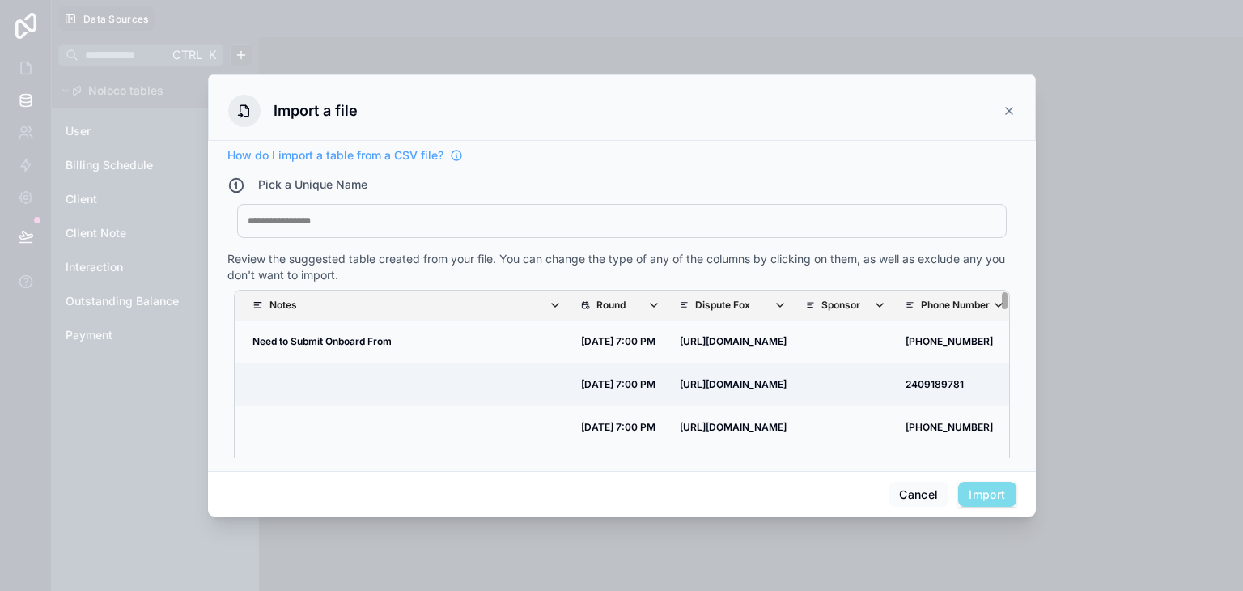
scroll to position [0, 540]
click at [645, 299] on icon "scrollable content" at bounding box center [651, 305] width 13 height 13
click at [466, 382] on td "scrollable content" at bounding box center [404, 384] width 329 height 43
drag, startPoint x: 595, startPoint y: 276, endPoint x: 597, endPoint y: 289, distance: 13.2
click at [597, 291] on th "Round" at bounding box center [618, 306] width 99 height 30
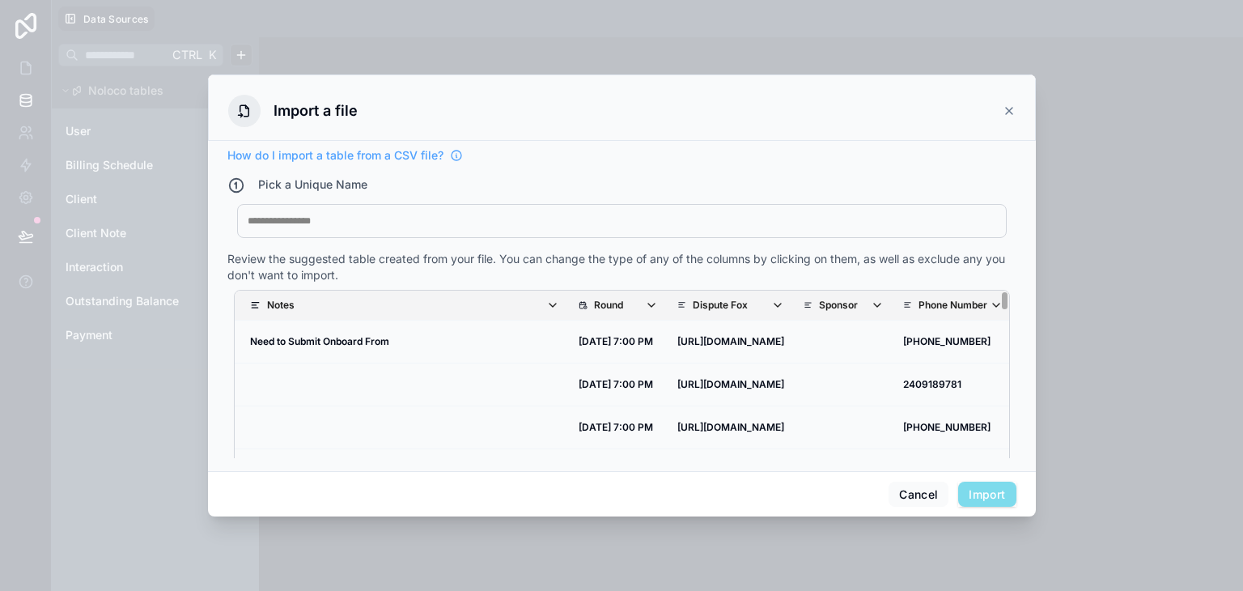
click at [597, 299] on span "Round" at bounding box center [626, 305] width 64 height 13
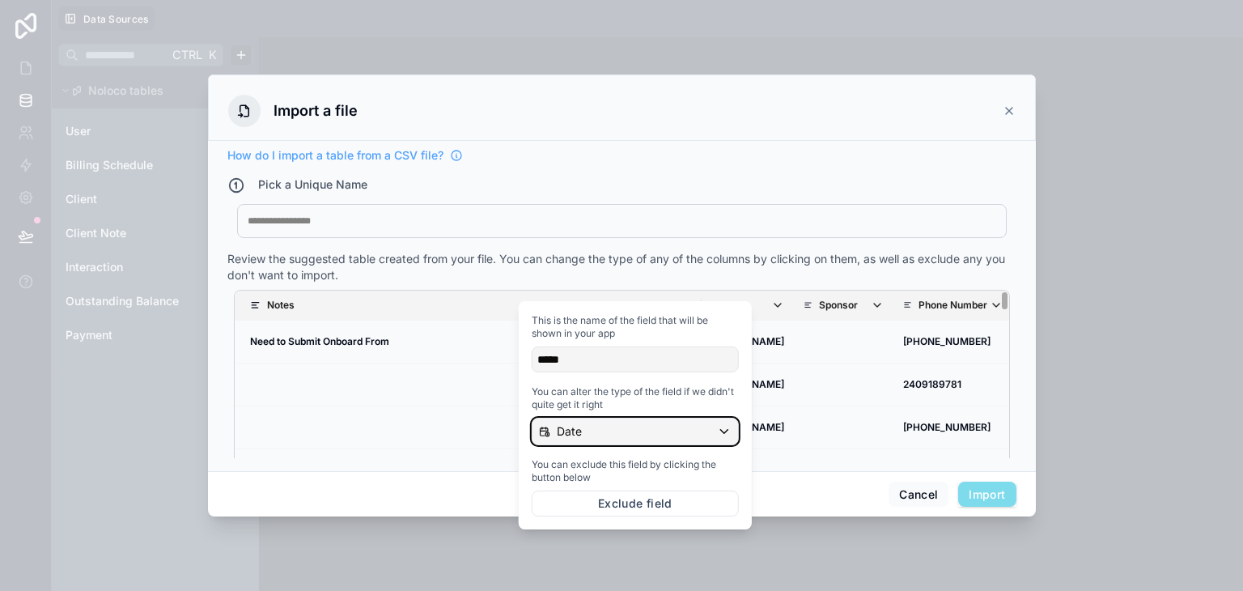
click at [669, 418] on div "Date" at bounding box center [636, 431] width 206 height 26
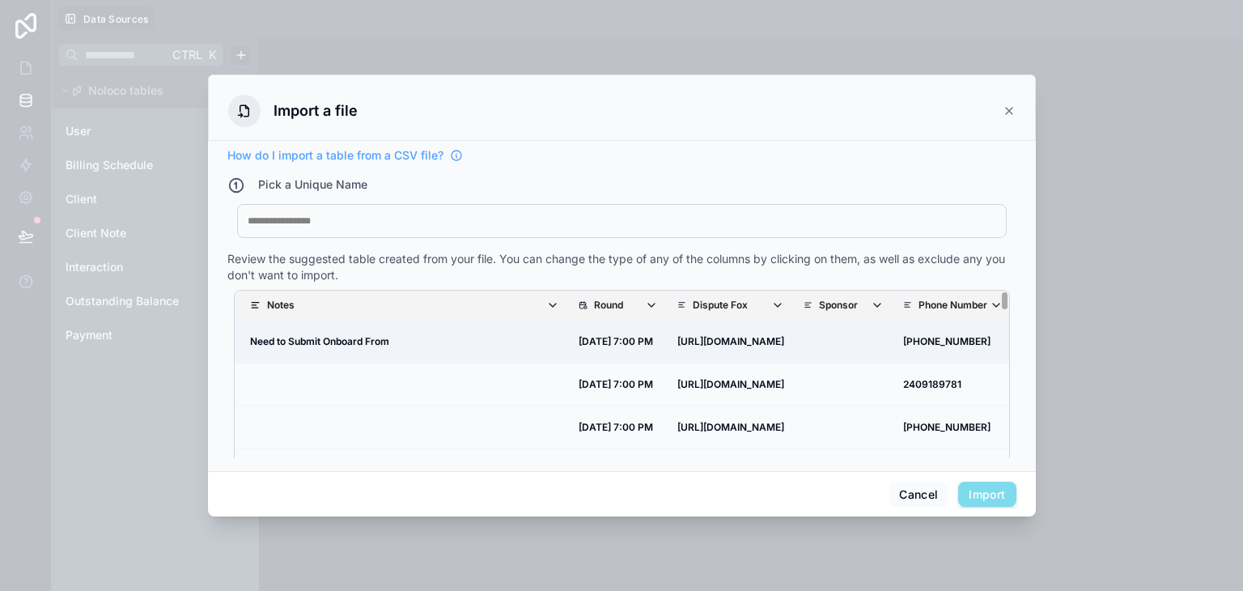
click at [498, 335] on td "Need to Submit Onboard From" at bounding box center [404, 341] width 329 height 43
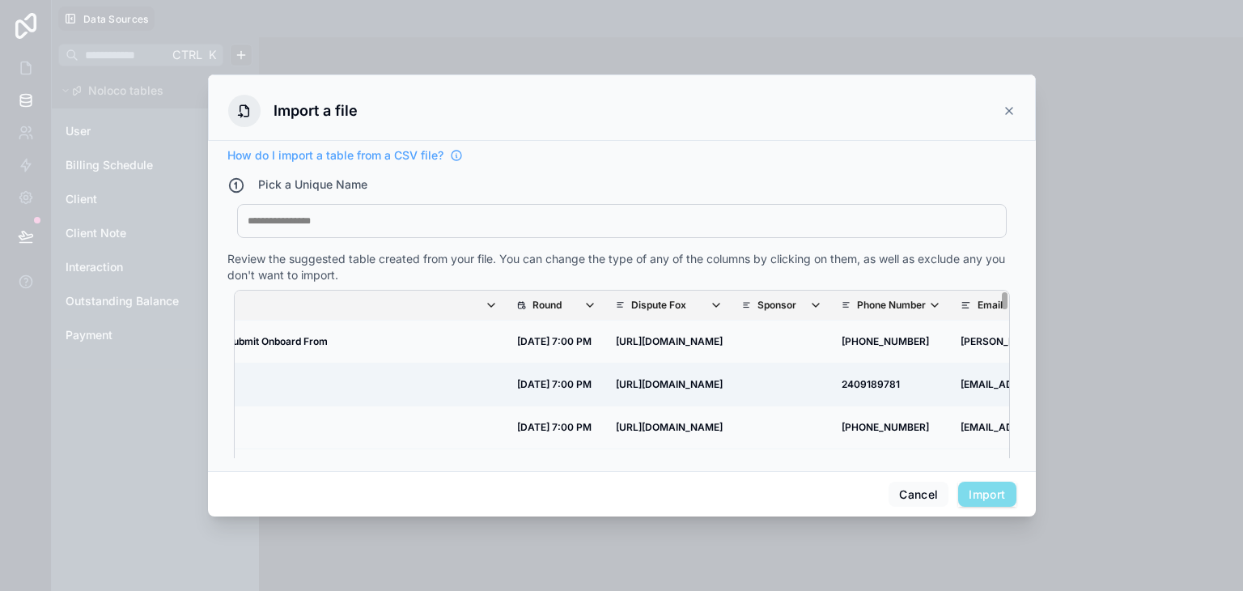
scroll to position [0, 602]
click at [583, 299] on icon "scrollable content" at bounding box center [589, 305] width 13 height 13
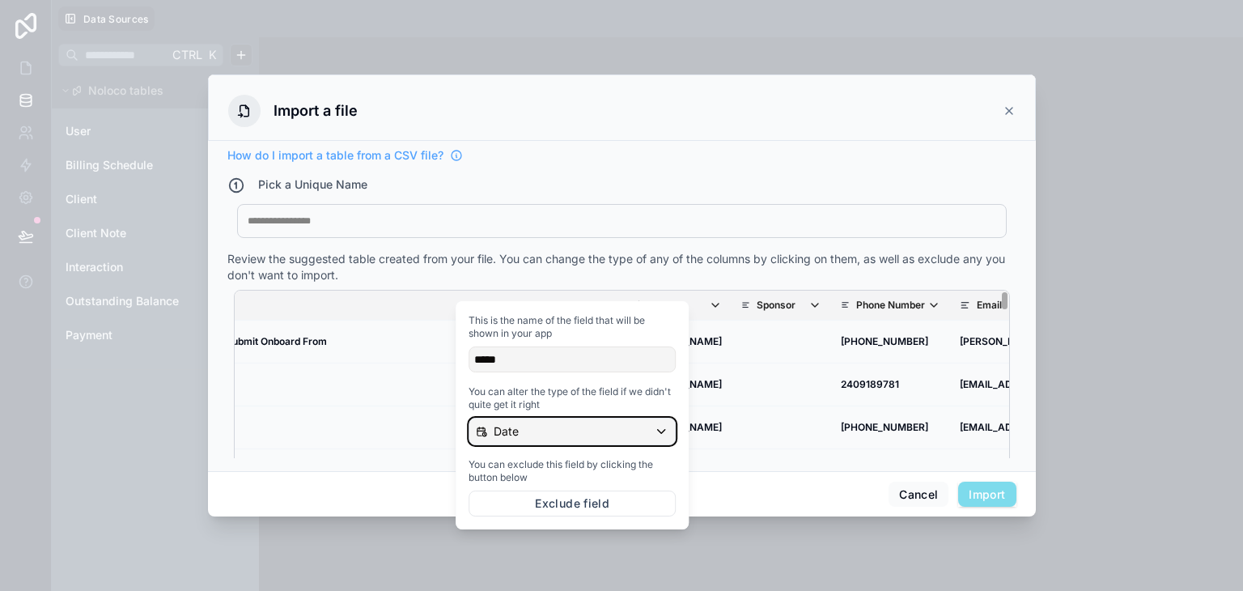
click at [578, 418] on div "Date" at bounding box center [572, 431] width 206 height 26
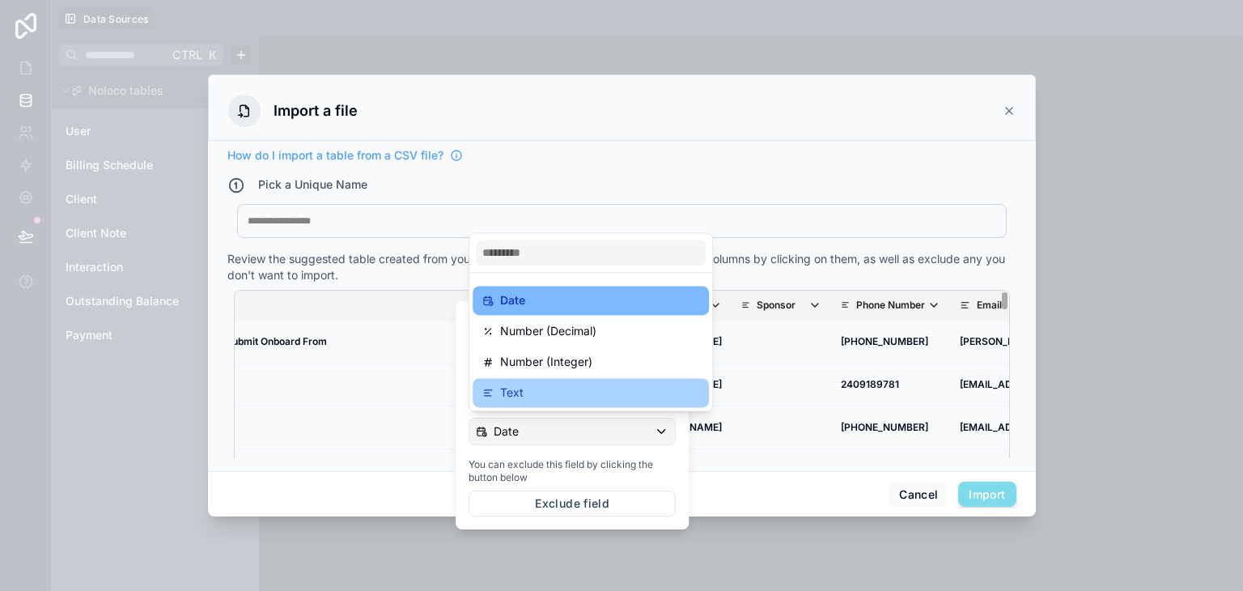
click at [604, 384] on div "Text" at bounding box center [590, 392] width 217 height 19
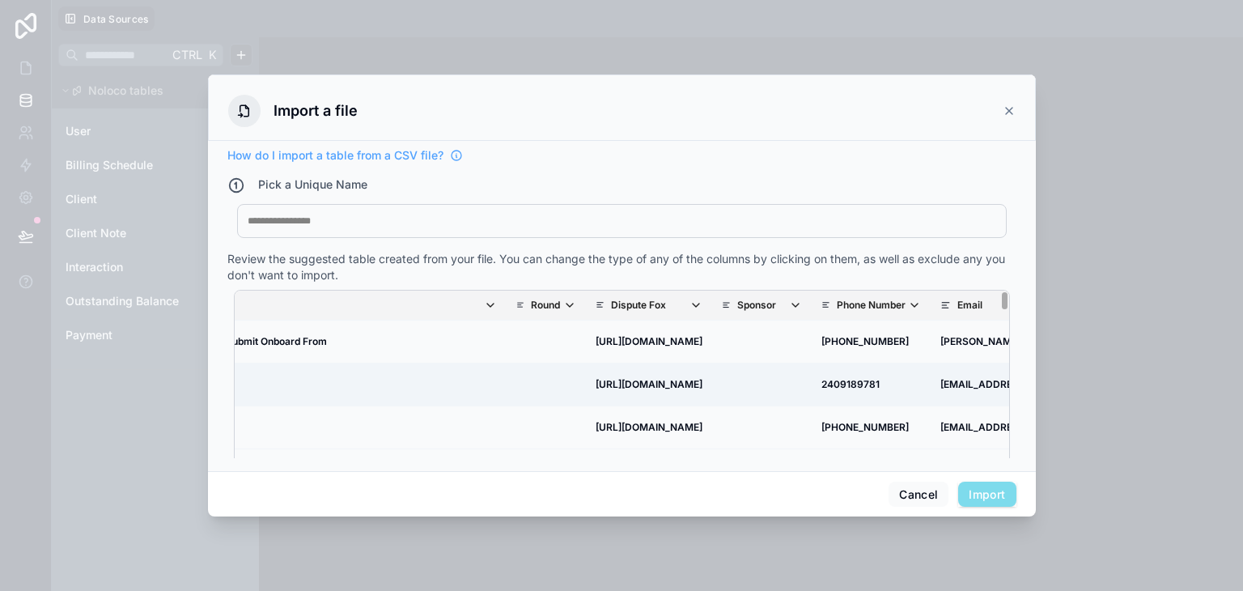
click at [712, 370] on td "[URL][DOMAIN_NAME]" at bounding box center [649, 384] width 126 height 43
click at [563, 299] on icon "scrollable content" at bounding box center [569, 305] width 13 height 13
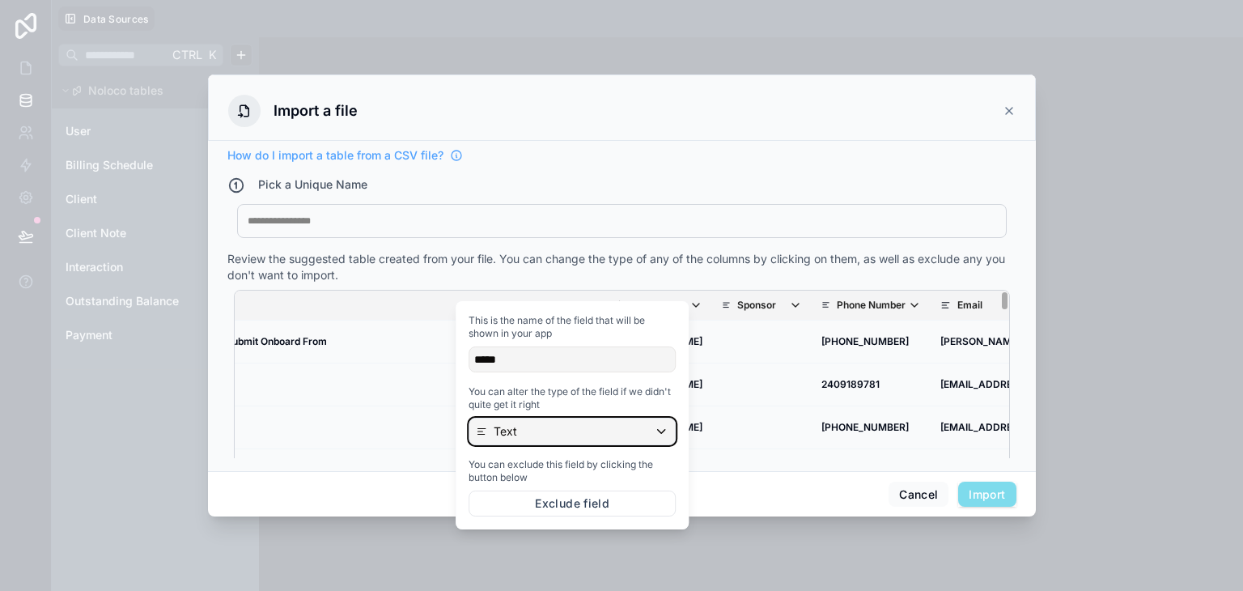
click at [561, 434] on div "Text" at bounding box center [572, 431] width 206 height 26
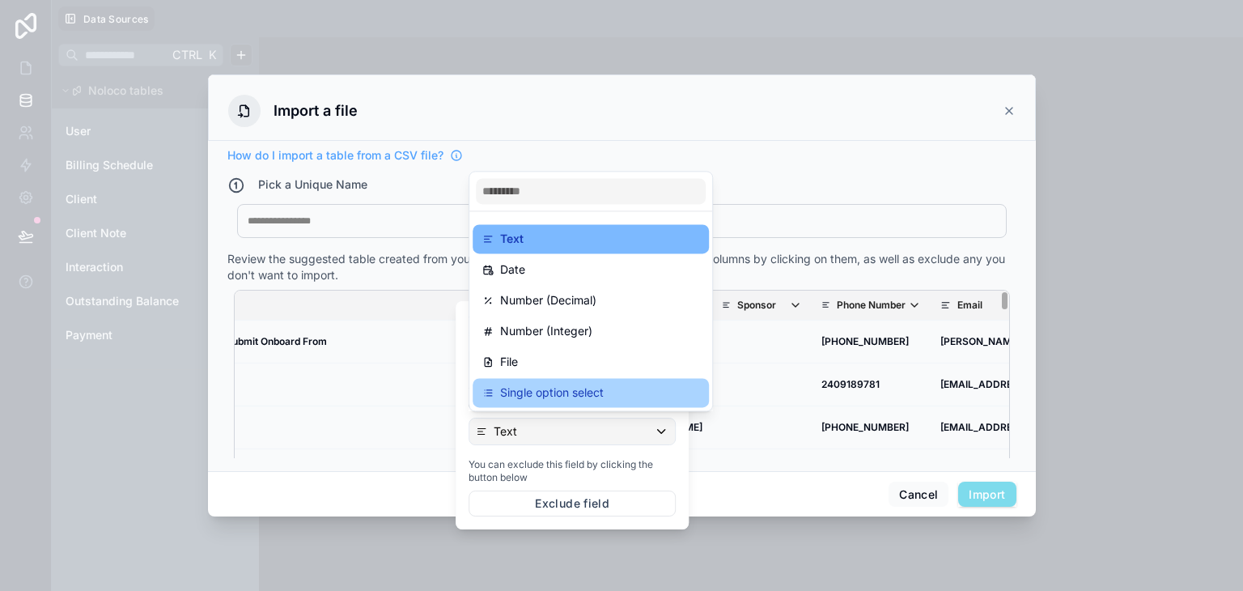
click at [573, 389] on p "Single option select" at bounding box center [552, 392] width 104 height 19
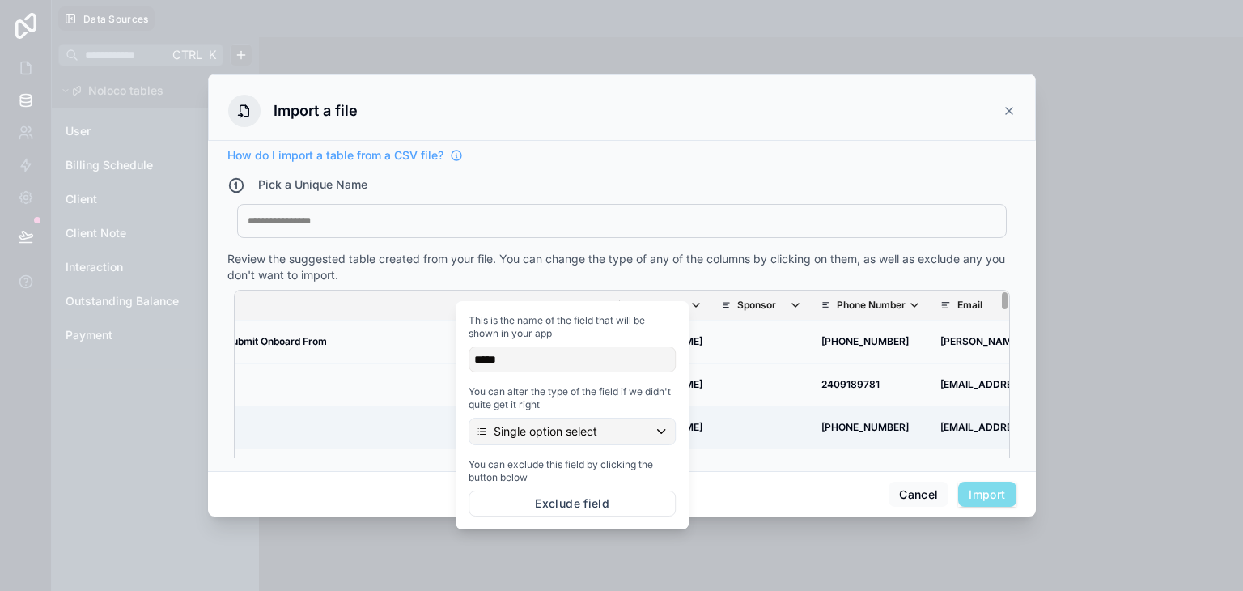
click at [709, 407] on td "[URL][DOMAIN_NAME]" at bounding box center [649, 427] width 126 height 43
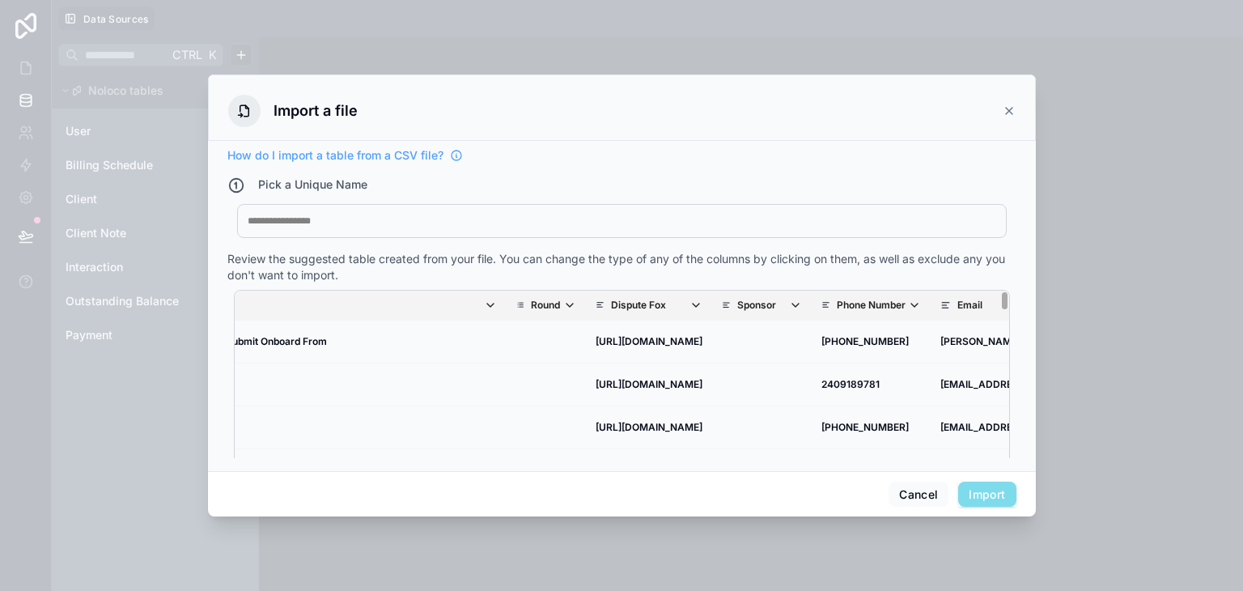
click at [611, 299] on p "Dispute Fox" at bounding box center [638, 305] width 55 height 13
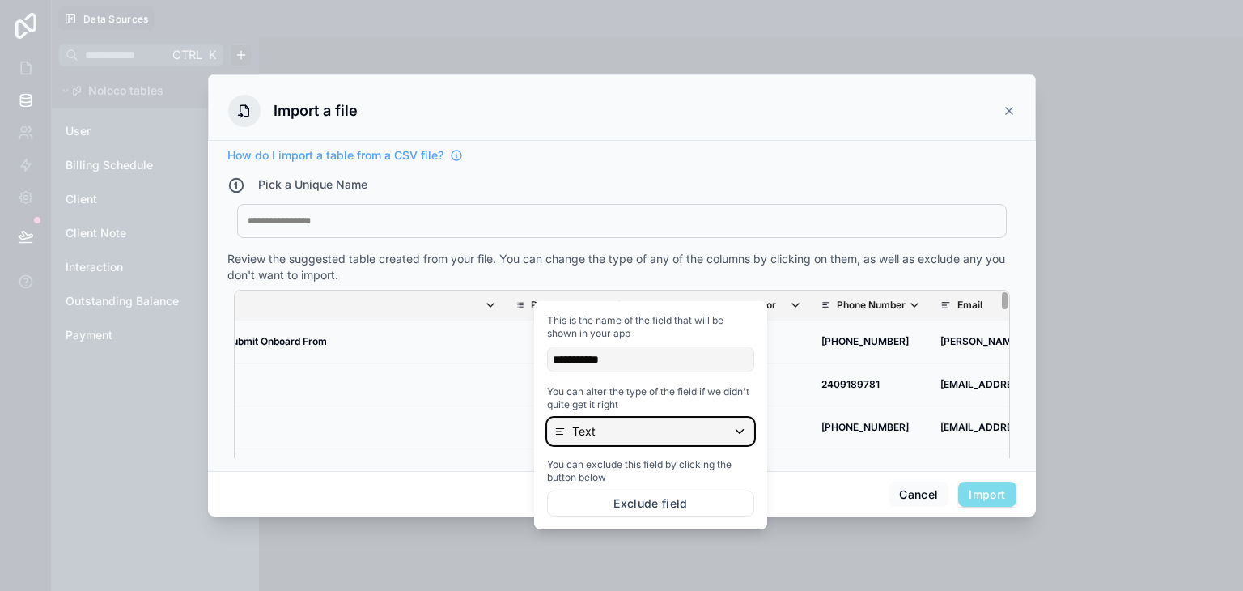
click at [667, 423] on div "Text" at bounding box center [651, 431] width 206 height 26
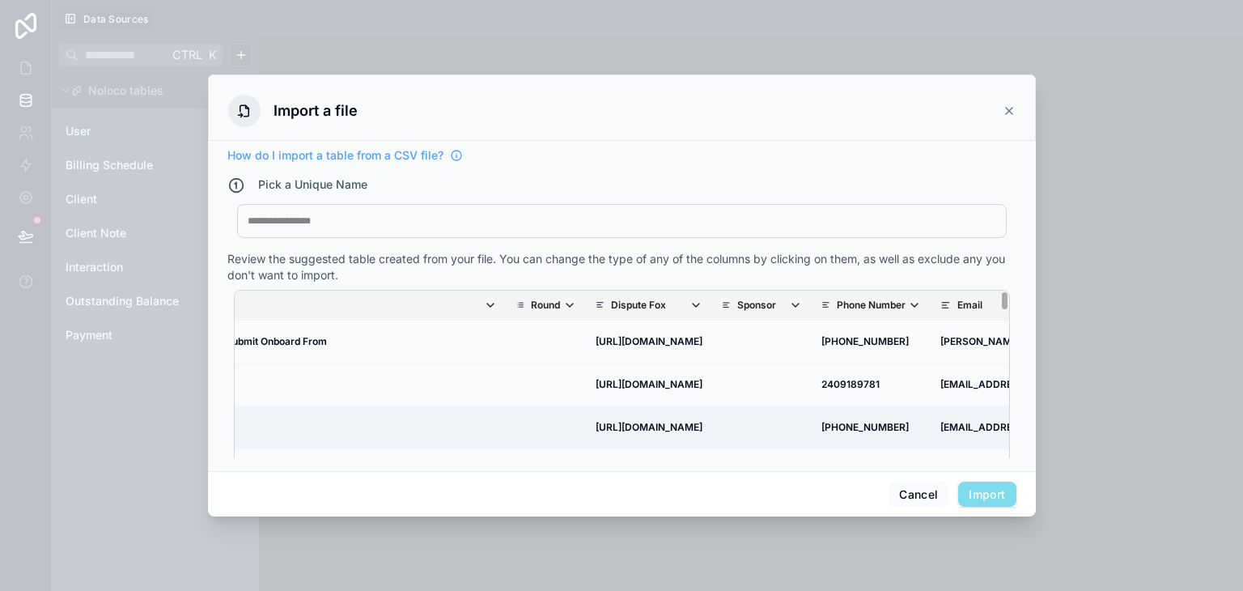
click at [712, 406] on td "[URL][DOMAIN_NAME]" at bounding box center [649, 427] width 126 height 43
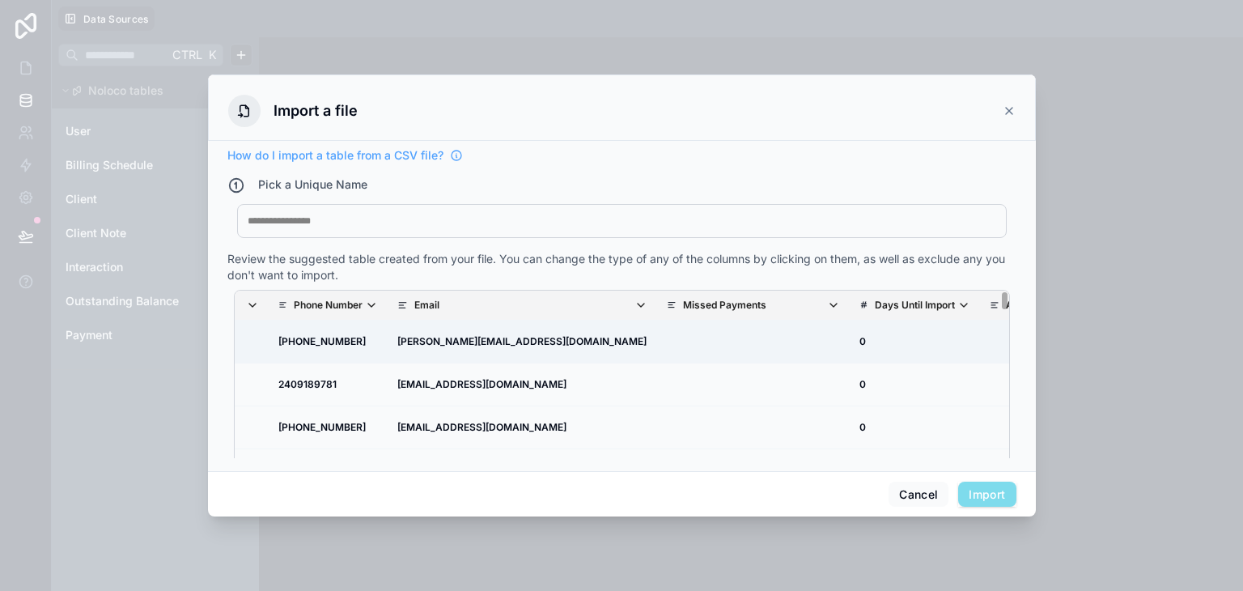
scroll to position [0, 1154]
click at [250, 299] on icon "scrollable content" at bounding box center [243, 305] width 13 height 13
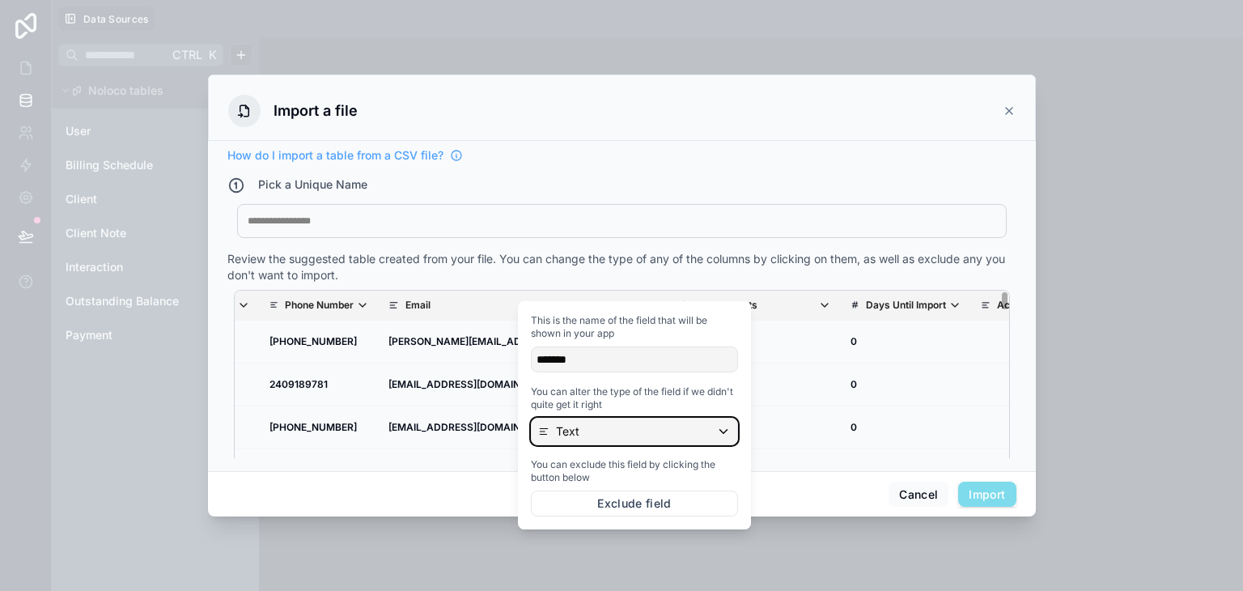
click at [672, 420] on div "Text" at bounding box center [635, 431] width 206 height 26
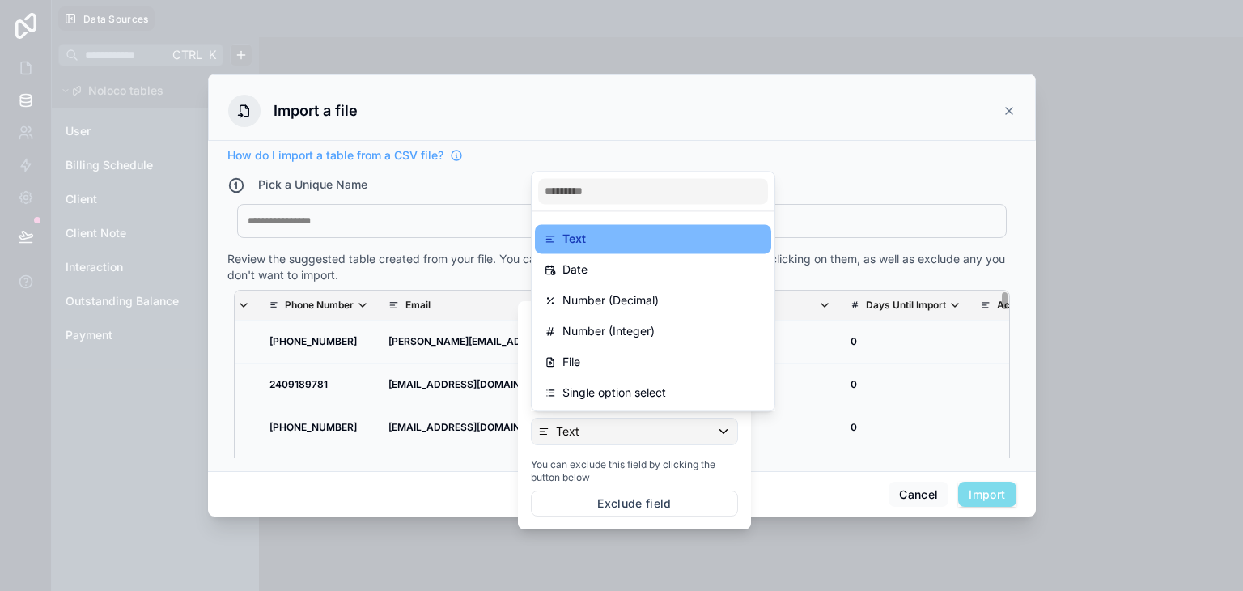
click at [672, 420] on div at bounding box center [634, 415] width 233 height 228
